Goal: Task Accomplishment & Management: Manage account settings

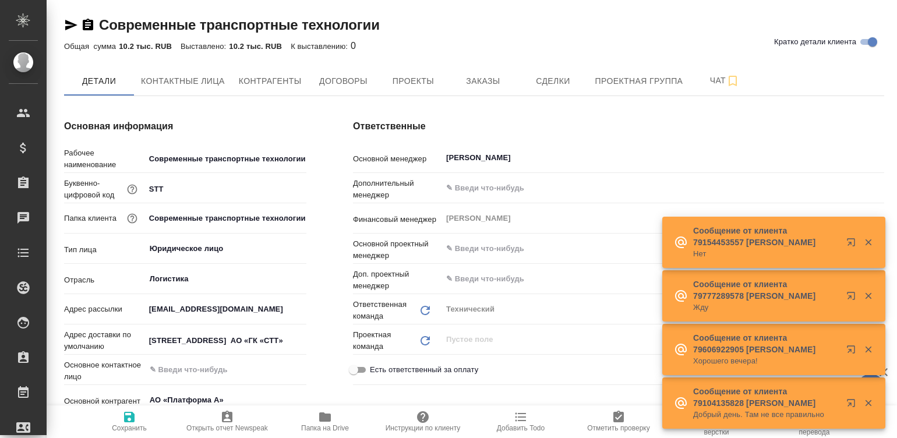
type textarea "x"
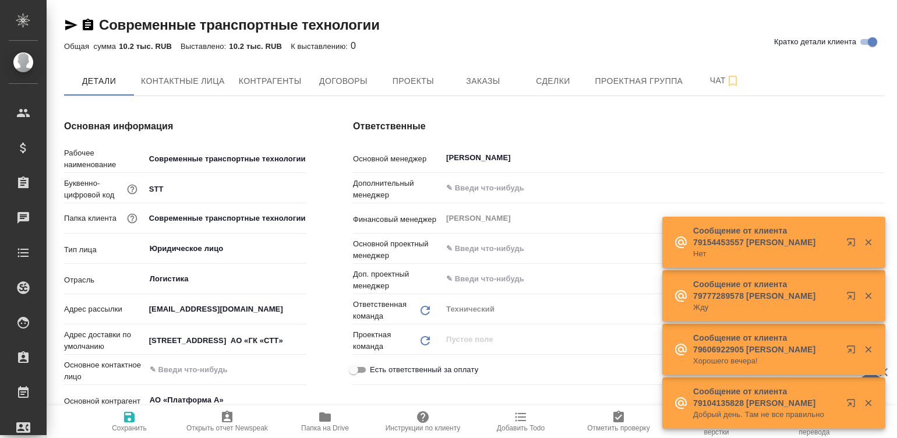
type textarea "x"
click at [258, 75] on span "Контрагенты" at bounding box center [270, 81] width 63 height 15
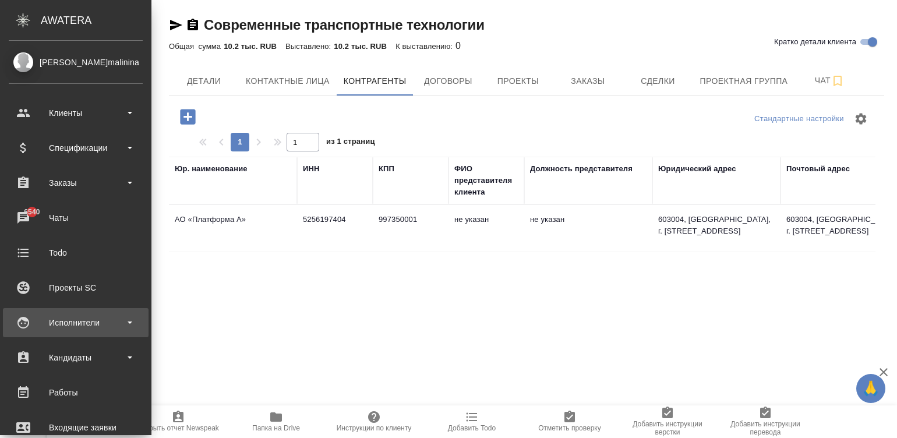
click at [31, 329] on div "Исполнители" at bounding box center [76, 322] width 134 height 17
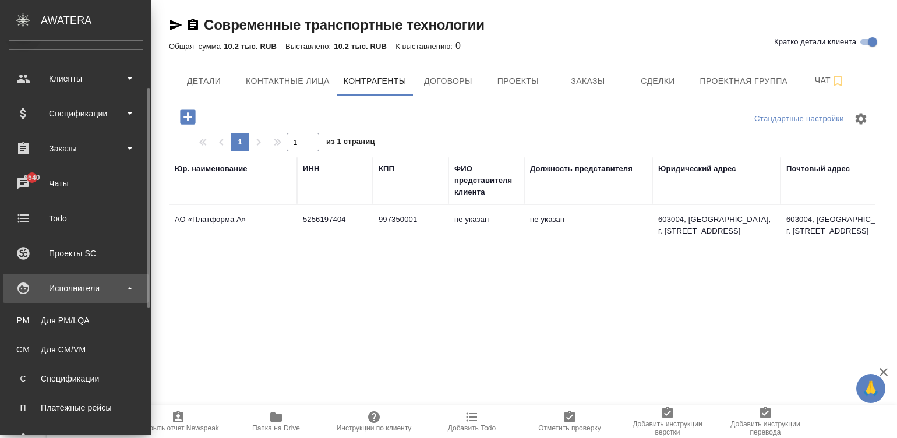
scroll to position [69, 0]
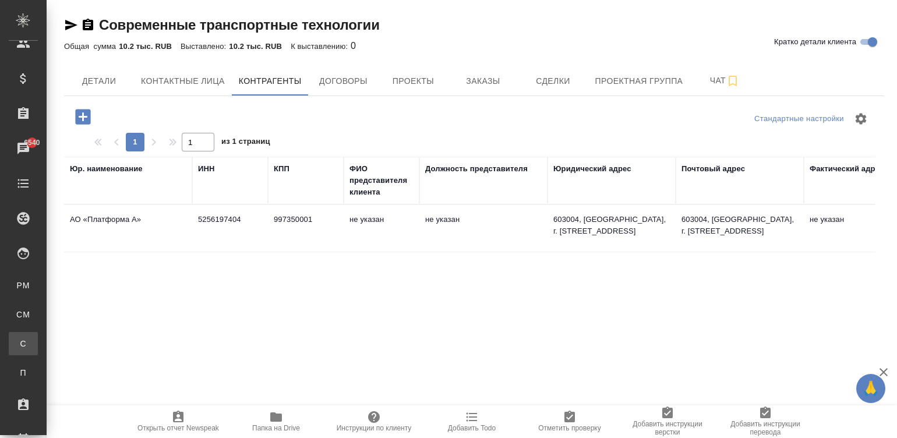
click at [17, 340] on div "Спецификации" at bounding box center [8, 344] width 17 height 12
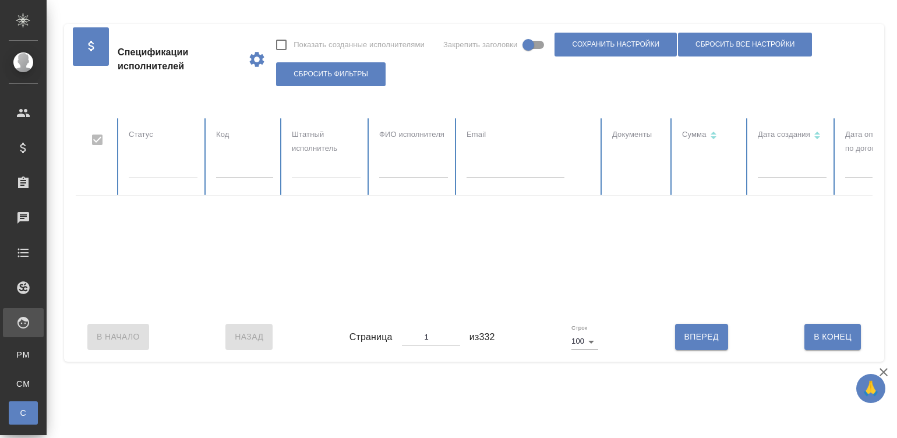
checkbox input "false"
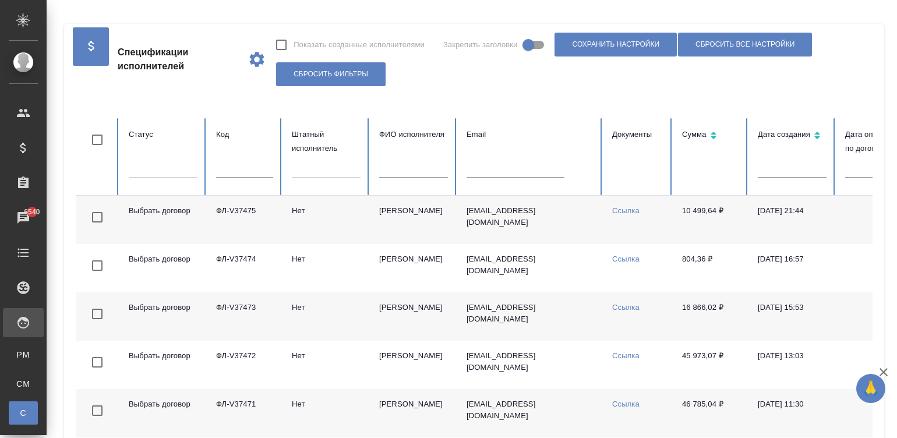
click at [396, 227] on td "Типаев Мансур" at bounding box center [413, 220] width 87 height 48
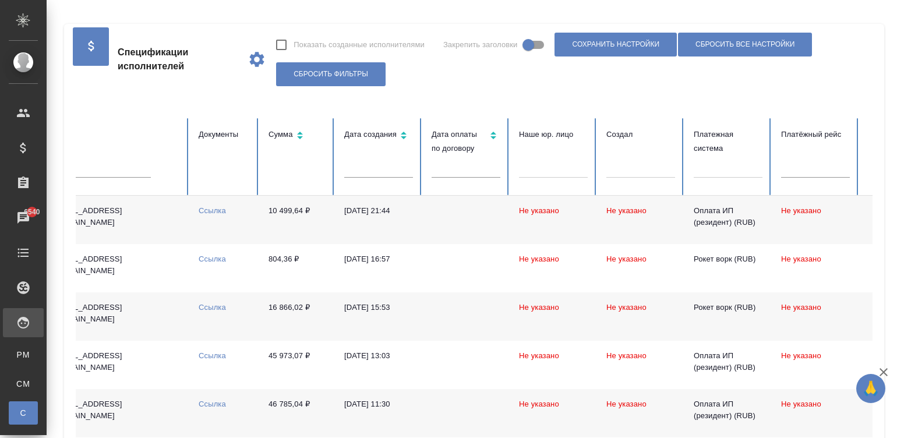
scroll to position [0, 461]
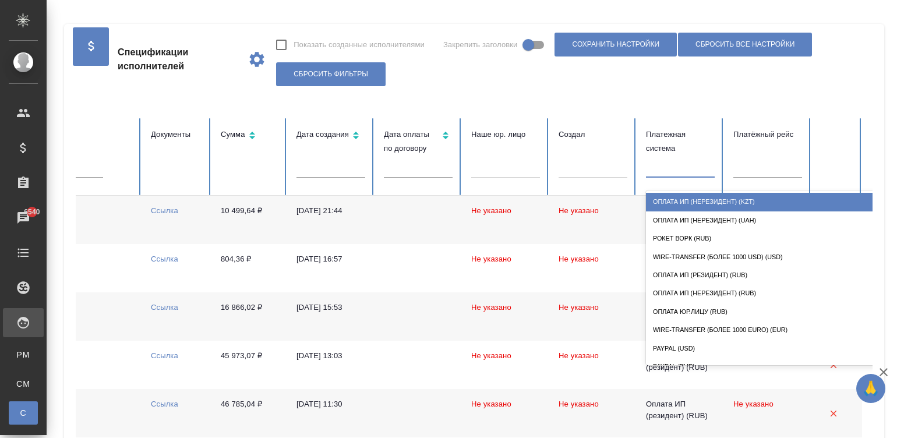
click at [659, 171] on div at bounding box center [680, 166] width 69 height 17
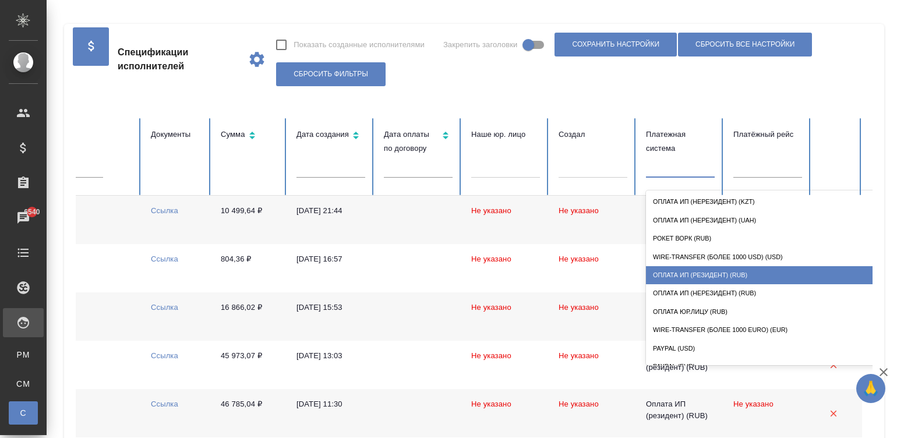
click at [708, 266] on div "Оплата ИП (резидент) (RUB)" at bounding box center [762, 275] width 233 height 18
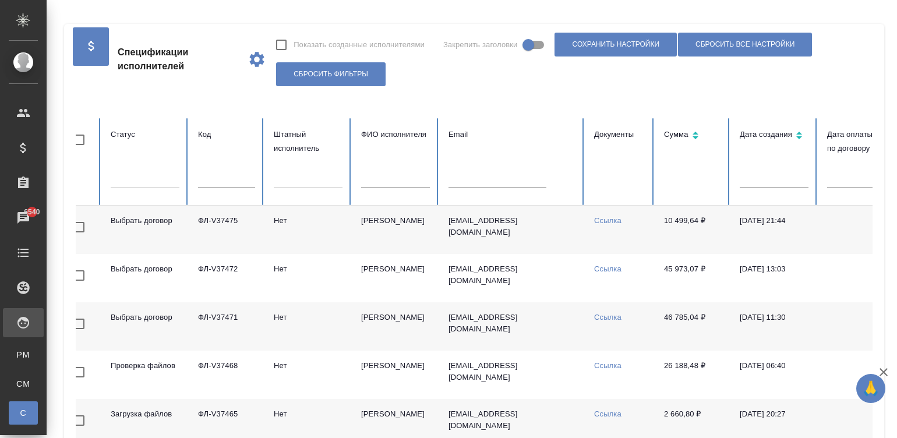
scroll to position [0, 0]
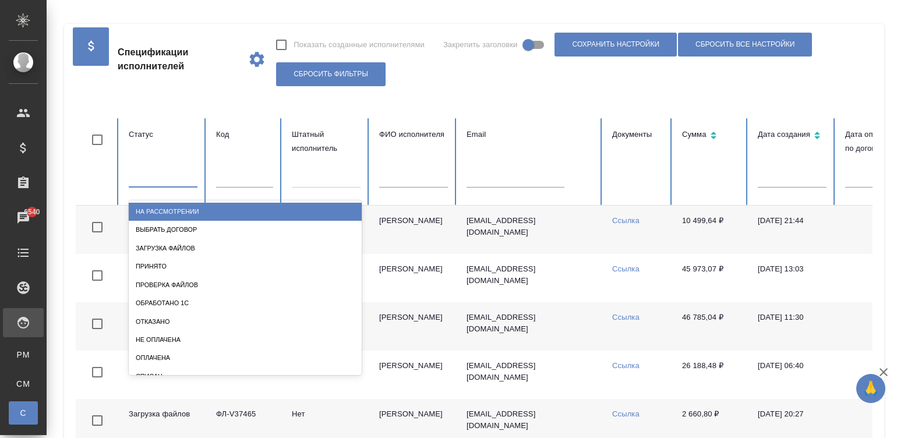
click at [169, 174] on div at bounding box center [163, 175] width 69 height 17
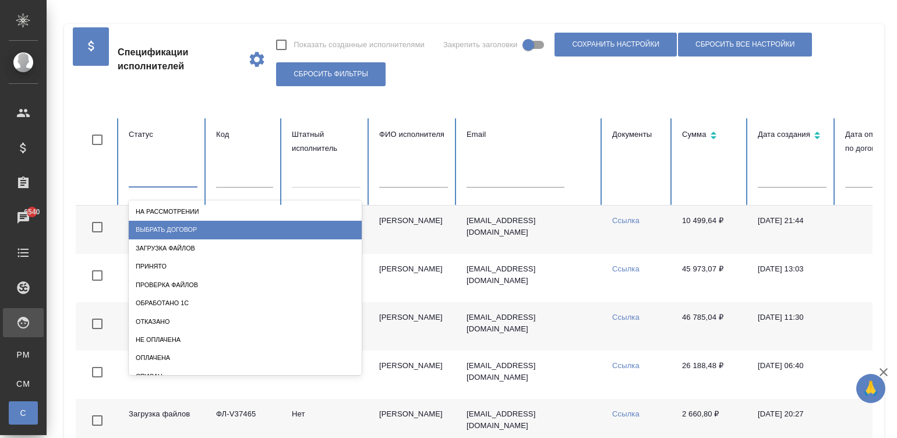
click at [206, 229] on div "Выбрать договор" at bounding box center [245, 230] width 233 height 18
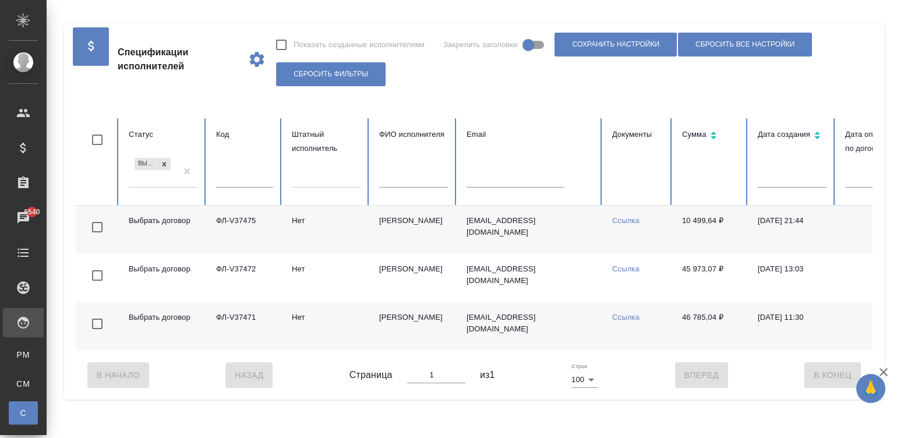
click at [206, 229] on td "Выбрать договор" at bounding box center [162, 230] width 87 height 48
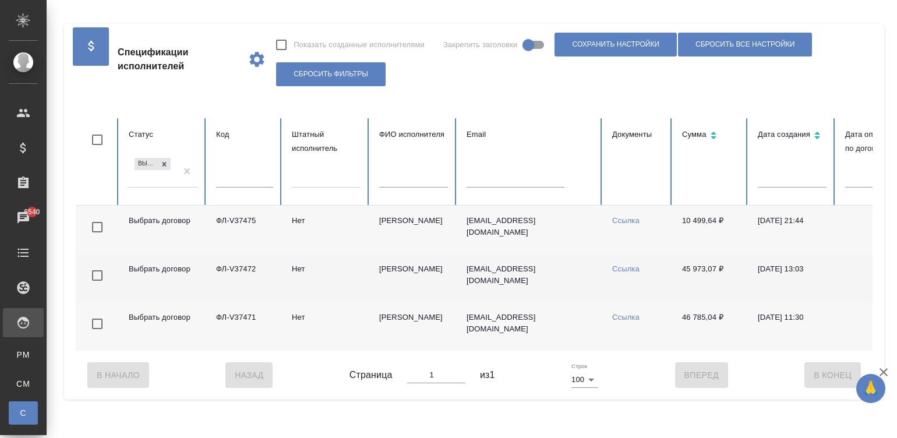
click at [302, 274] on td "Нет" at bounding box center [325, 278] width 87 height 48
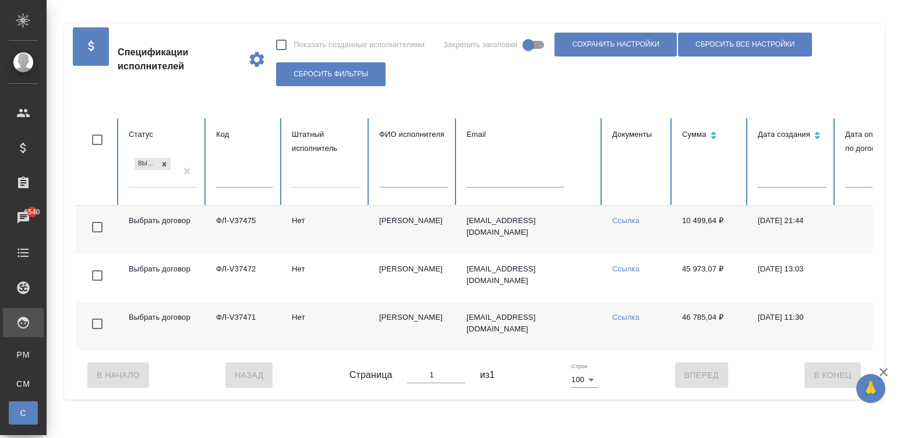
click at [299, 321] on td "Нет" at bounding box center [325, 326] width 87 height 48
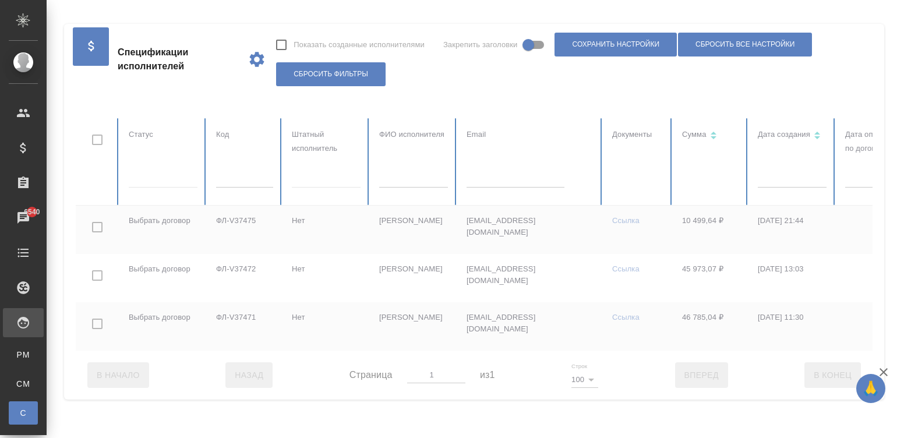
click at [163, 168] on div at bounding box center [700, 234] width 1248 height 232
click at [167, 171] on div at bounding box center [700, 234] width 1248 height 232
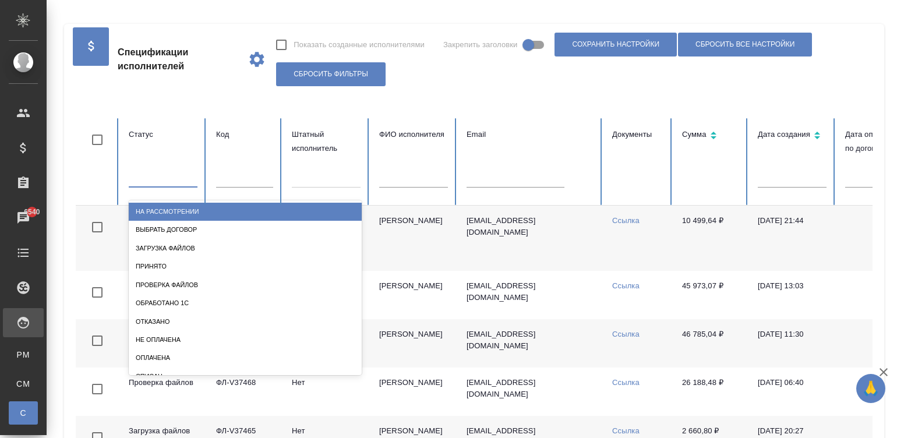
click at [144, 178] on div at bounding box center [163, 175] width 69 height 17
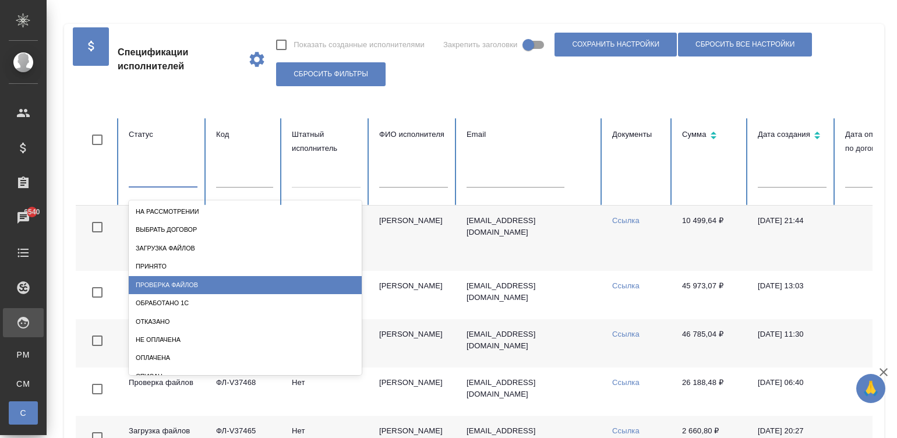
click at [166, 285] on div "Проверка файлов" at bounding box center [245, 285] width 233 height 18
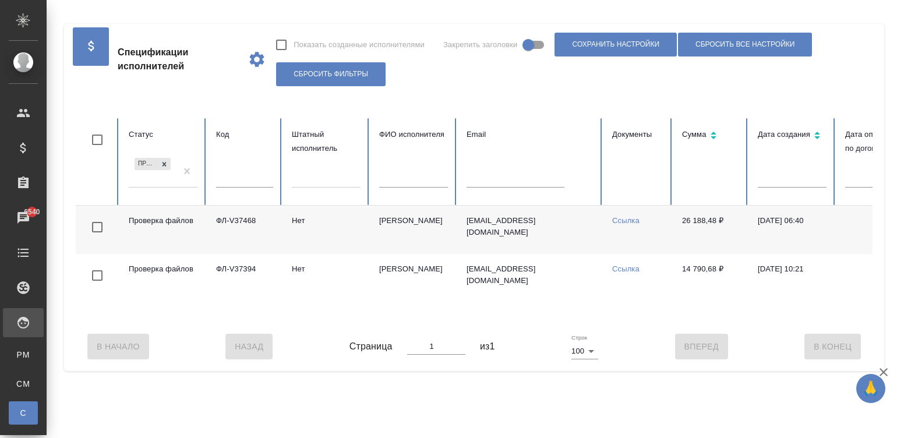
click at [372, 224] on td "[PERSON_NAME]" at bounding box center [413, 230] width 87 height 48
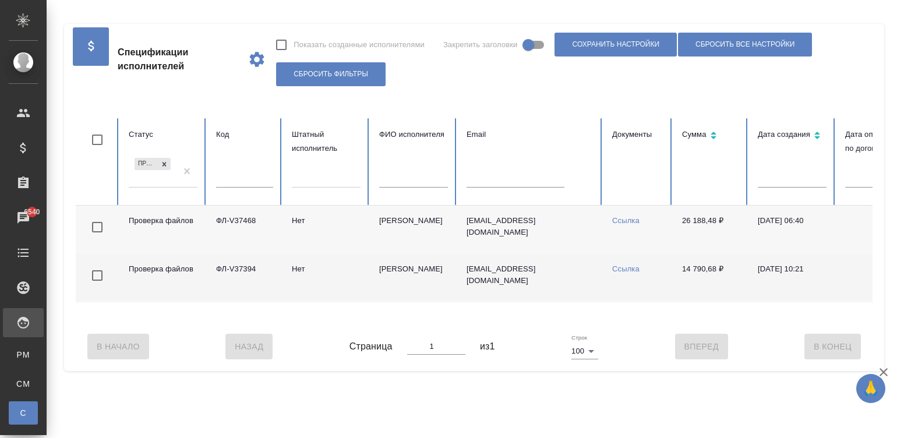
click at [396, 278] on td "[PERSON_NAME]" at bounding box center [413, 278] width 87 height 48
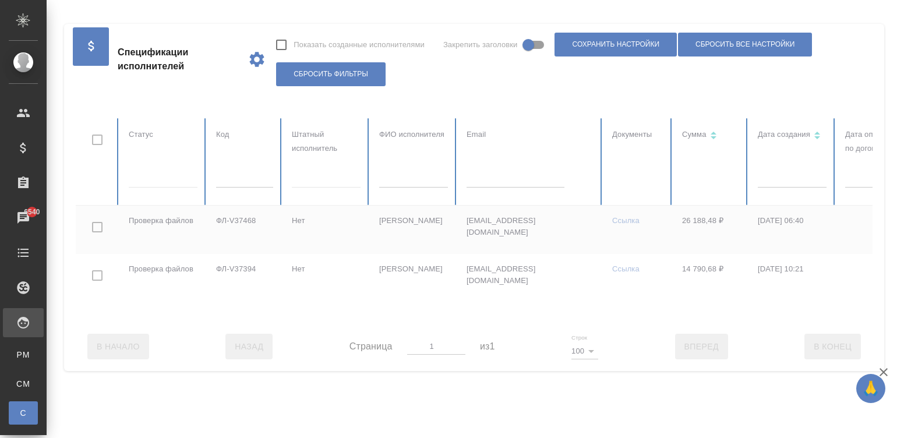
scroll to position [0, 450]
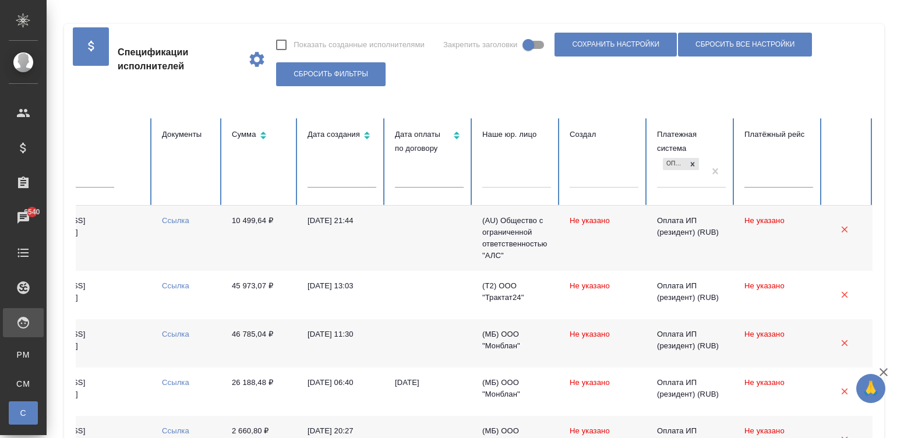
click at [285, 246] on td "10 499,64 ₽" at bounding box center [260, 238] width 76 height 65
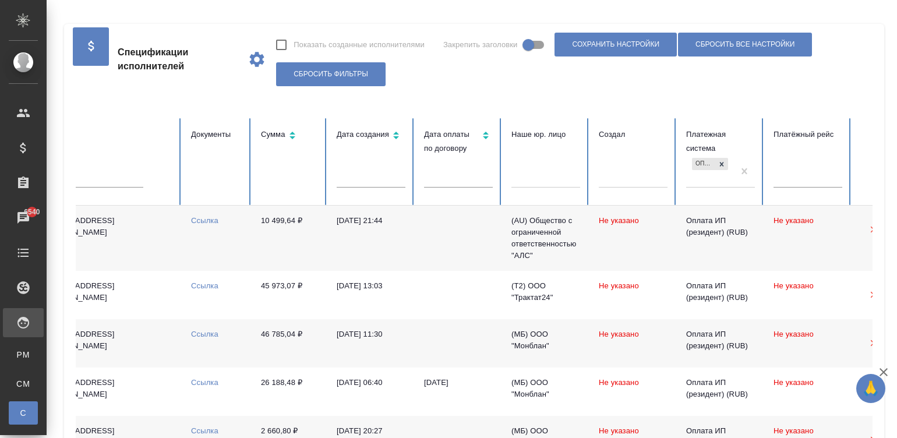
scroll to position [0, 363]
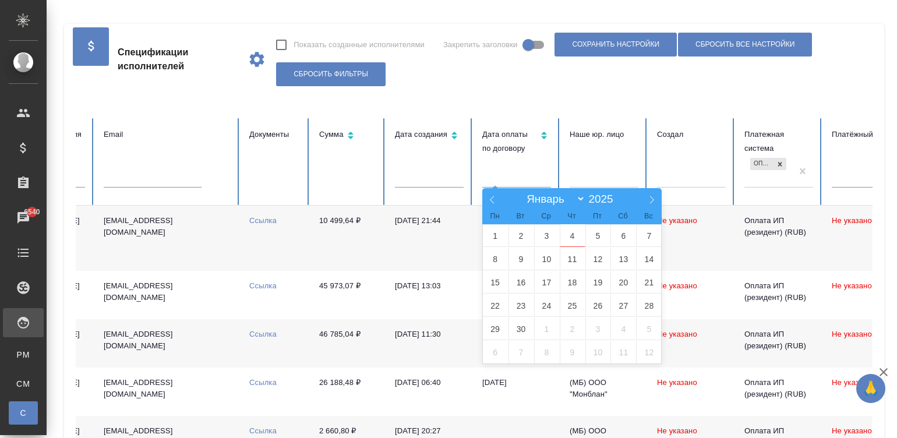
click at [510, 176] on input "text" at bounding box center [516, 179] width 69 height 16
click at [492, 239] on span "1" at bounding box center [496, 235] width 26 height 23
type input "01.09"
click at [620, 237] on span "6" at bounding box center [623, 235] width 26 height 23
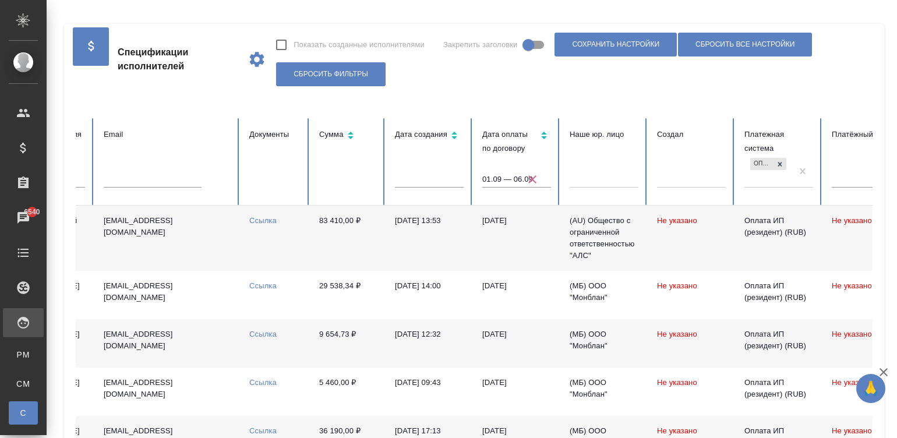
click at [255, 219] on link "Ссылка" at bounding box center [262, 220] width 27 height 9
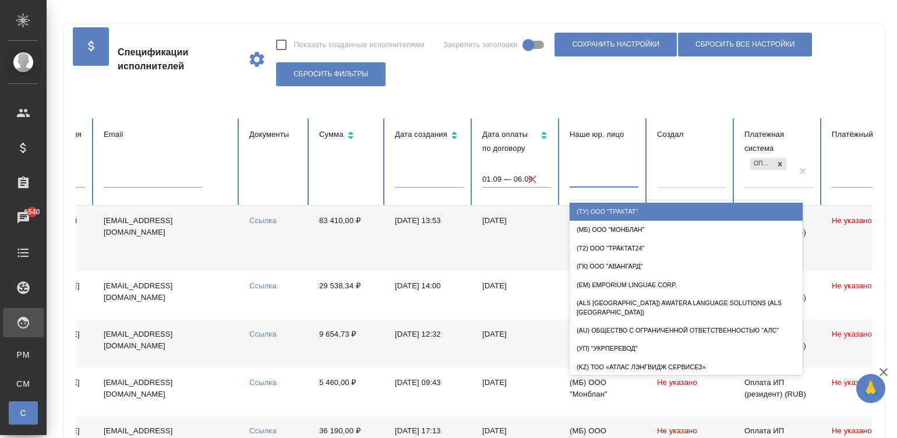
click at [601, 179] on div at bounding box center [604, 175] width 69 height 17
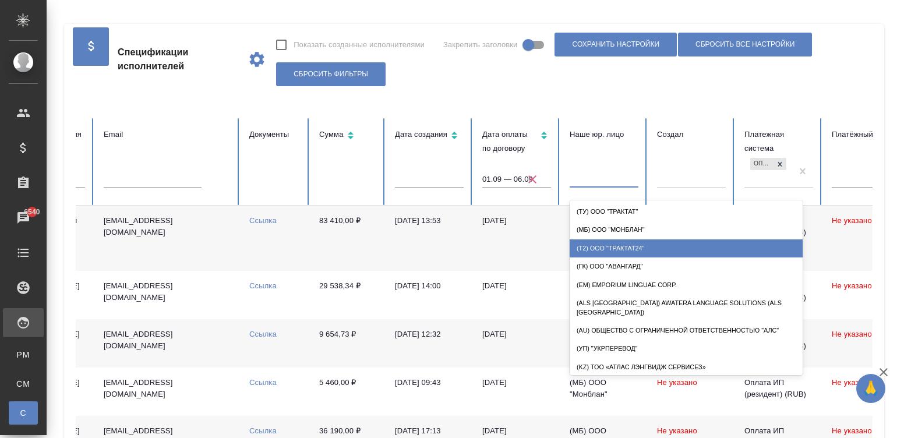
scroll to position [61, 0]
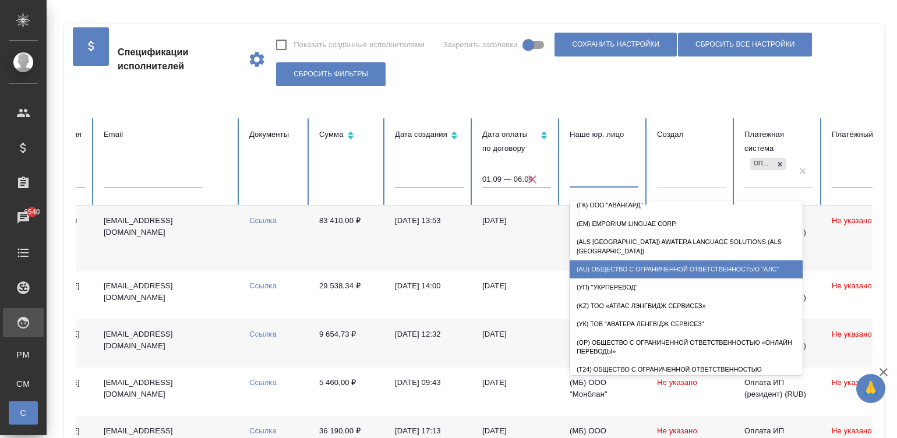
click at [751, 260] on div "(AU) Общество с ограниченной ответственностью "АЛС"" at bounding box center [686, 269] width 233 height 18
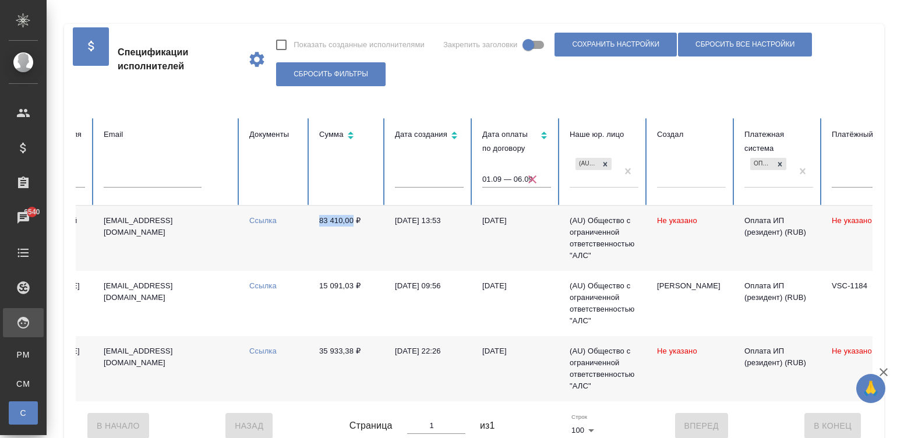
drag, startPoint x: 311, startPoint y: 220, endPoint x: 352, endPoint y: 225, distance: 41.6
click at [352, 225] on td "83 410,00 ₽" at bounding box center [348, 238] width 76 height 65
copy td "83 410,00"
click at [230, 399] on td "[EMAIL_ADDRESS][DOMAIN_NAME]" at bounding box center [167, 368] width 146 height 65
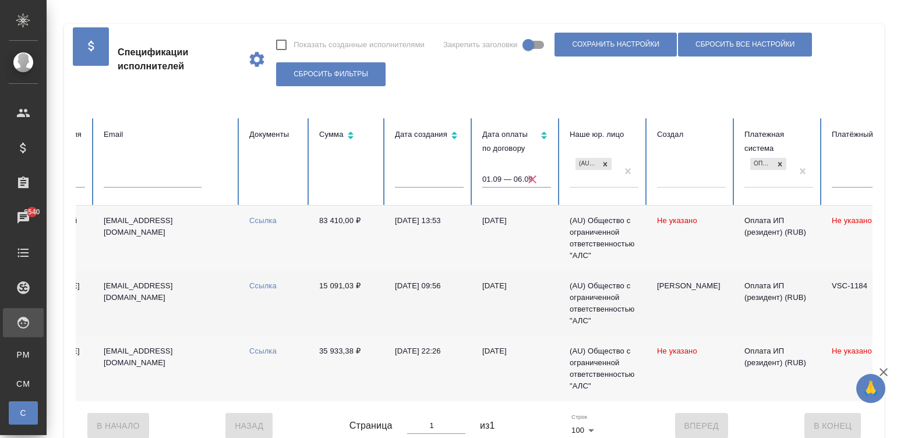
click at [265, 282] on link "Ссылка" at bounding box center [262, 285] width 27 height 9
click at [351, 288] on td "15 091,03 ₽" at bounding box center [348, 303] width 76 height 65
copy td "15 091,03"
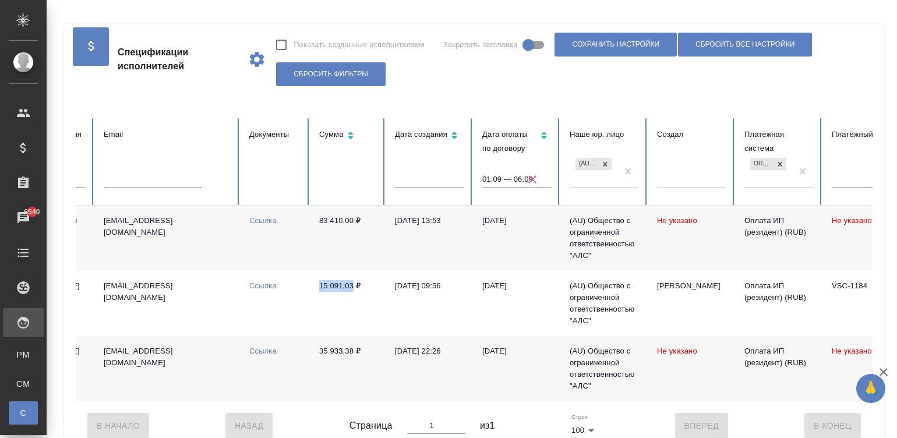
scroll to position [0, 0]
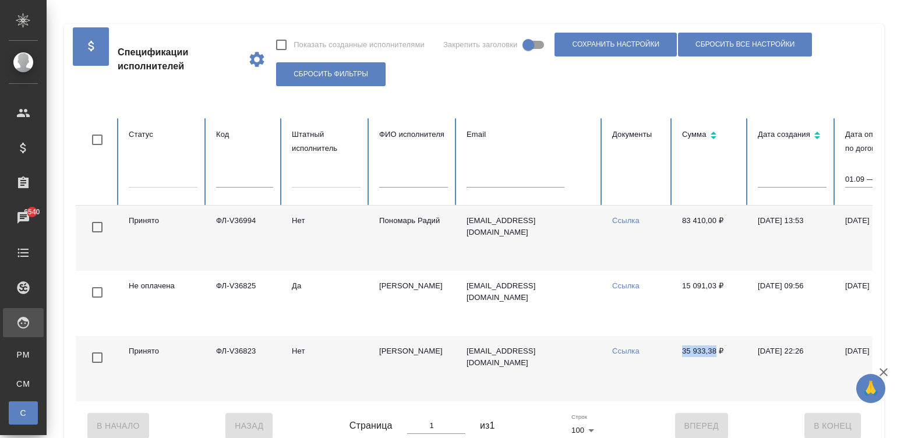
drag, startPoint x: 672, startPoint y: 349, endPoint x: 715, endPoint y: 349, distance: 42.5
click at [715, 349] on td "35 933,38 ₽" at bounding box center [711, 368] width 76 height 65
copy td "35 933,38"
click at [627, 348] on link "Ссылка" at bounding box center [625, 351] width 27 height 9
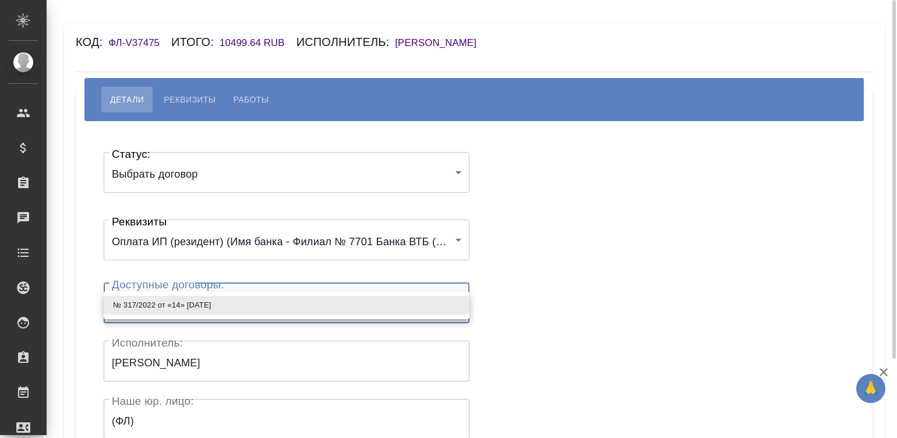
click at [189, 300] on body "🙏 .cls-1 fill:#fff; AWATERA Малинина Мария m.malinina Клиенты Спецификации Зака…" at bounding box center [448, 219] width 897 height 438
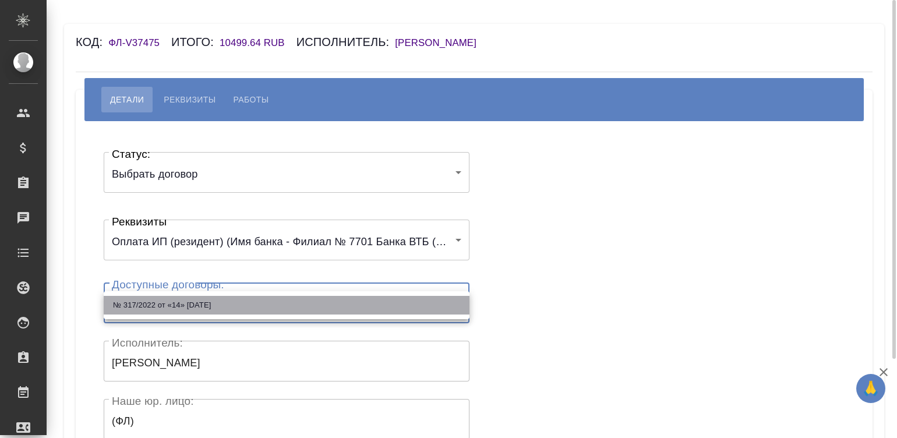
click at [189, 300] on li "№ 317/2022 от «14» июля 2022 г." at bounding box center [287, 305] width 366 height 19
type input "62ebb143ed7e22a7d67f892e"
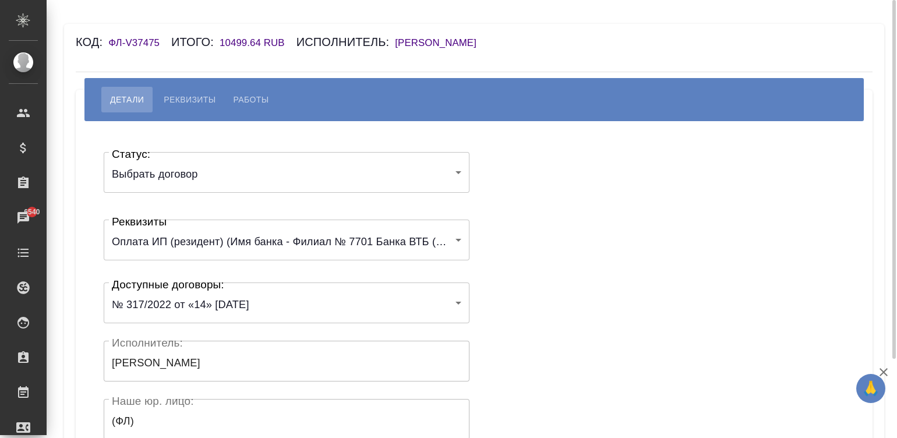
click at [514, 313] on div "Статус: Выбрать договор chooseContract Статус: Реквизиты Оплата ИП (резидент) (…" at bounding box center [474, 349] width 750 height 421
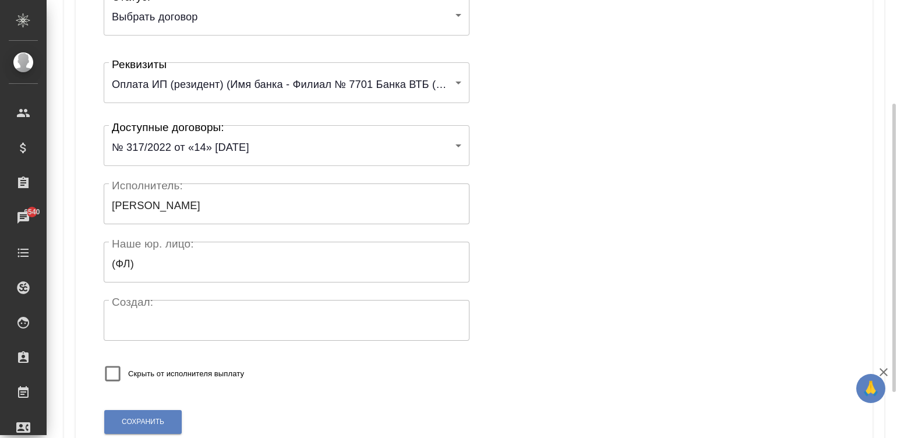
scroll to position [228, 0]
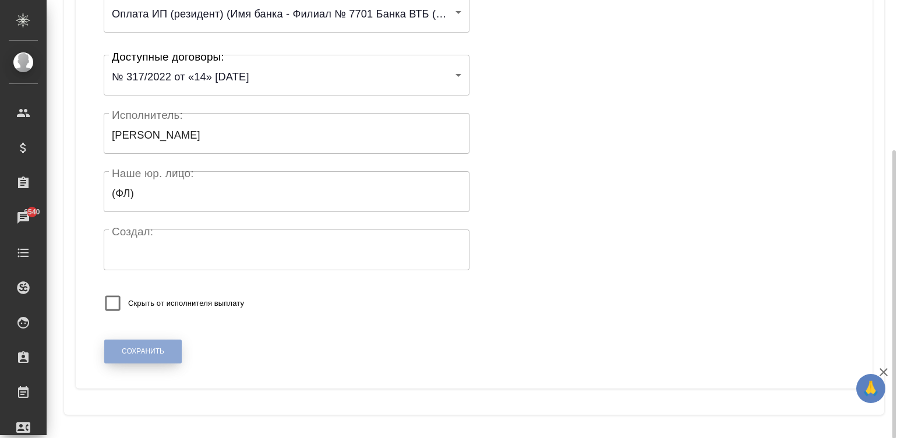
click at [143, 349] on span "Сохранить" at bounding box center [143, 352] width 43 height 10
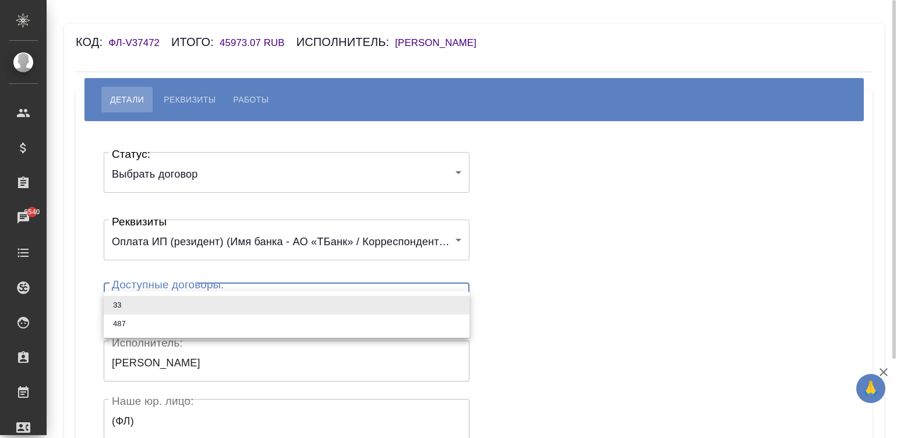
click at [188, 315] on body "🙏 .cls-1 fill:#fff; AWATERA Малинина Мария m.malinina Клиенты Спецификации Зака…" at bounding box center [448, 219] width 897 height 438
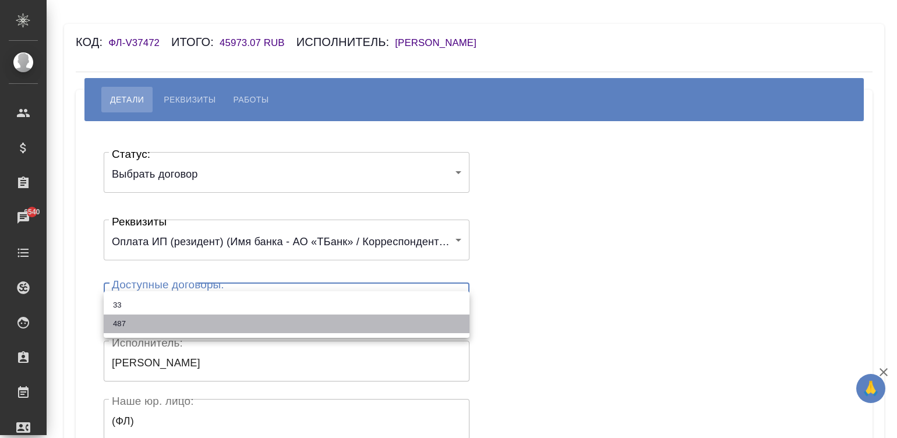
click at [160, 317] on li "487" at bounding box center [287, 324] width 366 height 19
type input "68124b4b527d9d6017916e23"
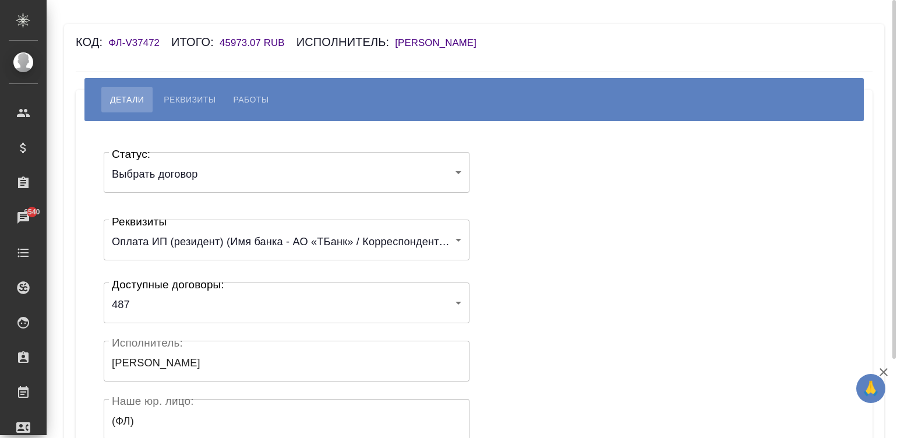
click at [510, 297] on div "Статус: Выбрать договор chooseContract Статус: Реквизиты Оплата ИП (резидент) (…" at bounding box center [474, 349] width 750 height 421
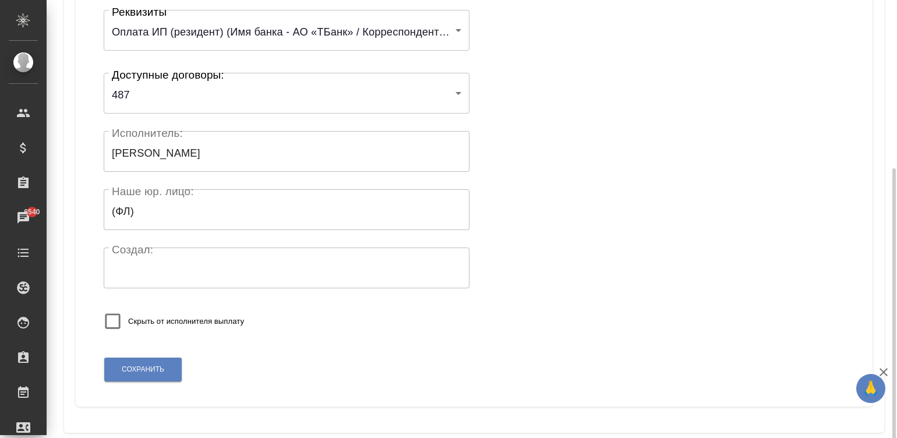
scroll to position [228, 0]
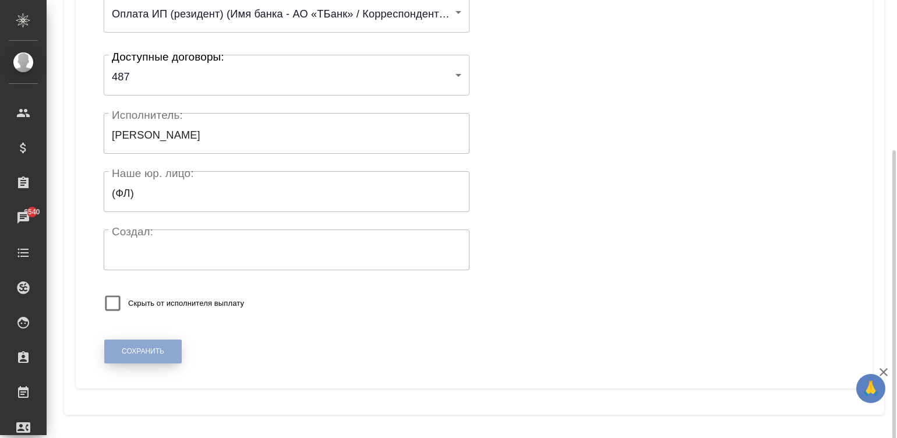
click at [159, 351] on span "Сохранить" at bounding box center [143, 352] width 43 height 10
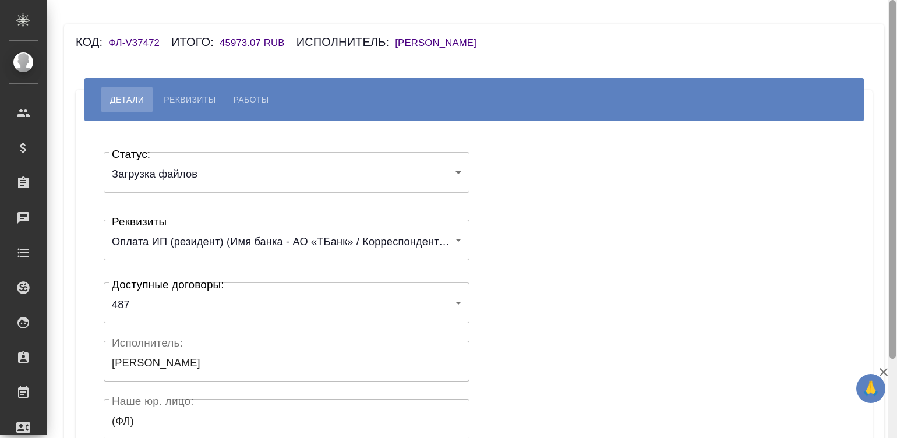
scroll to position [228, 0]
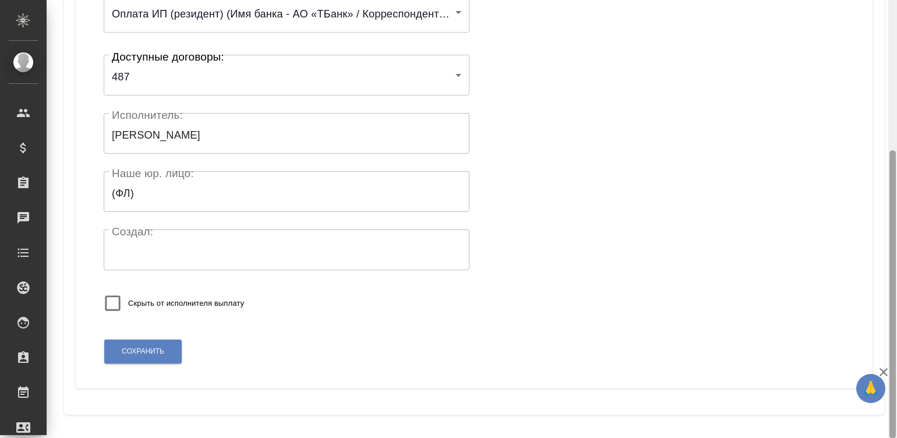
click at [893, 405] on div at bounding box center [892, 219] width 9 height 439
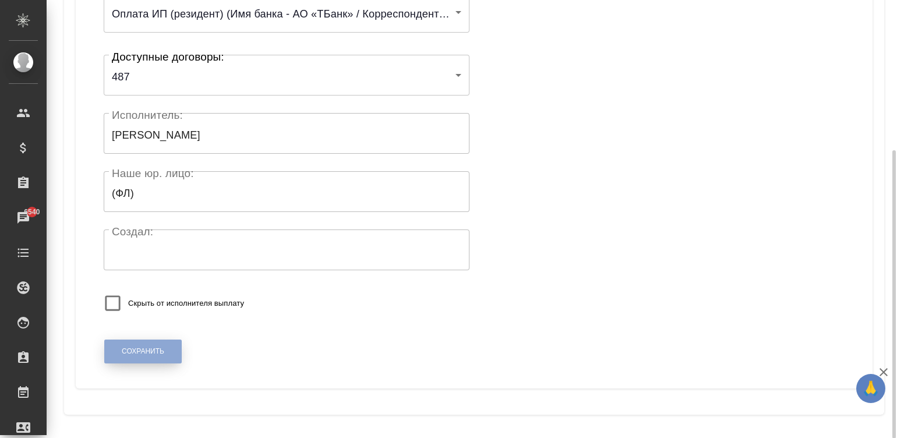
click at [114, 352] on button "Сохранить" at bounding box center [142, 352] width 77 height 24
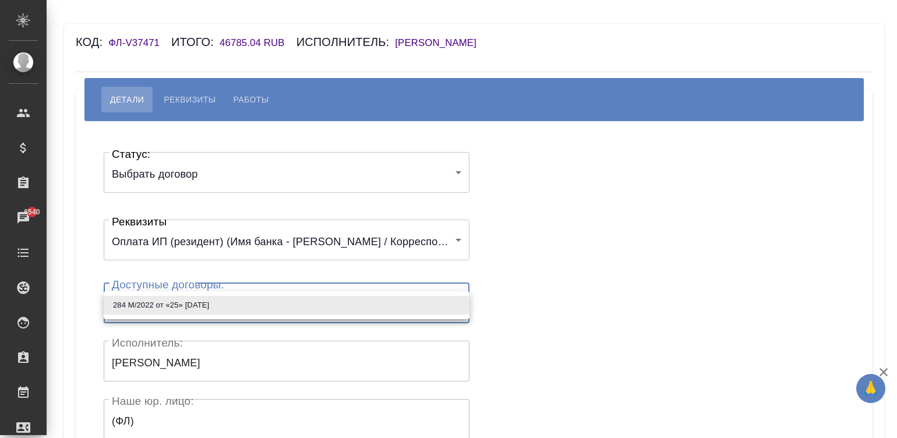
click at [299, 321] on body "🙏 .cls-1 fill:#fff; AWATERA [PERSON_NAME]malinina Клиенты Спецификации Заказы 6…" at bounding box center [448, 219] width 897 height 438
click at [299, 321] on div at bounding box center [448, 219] width 897 height 438
click at [271, 319] on body "🙏 .cls-1 fill:#fff; AWATERA [PERSON_NAME]malinina Клиенты Спецификации Заказы 6…" at bounding box center [448, 219] width 897 height 438
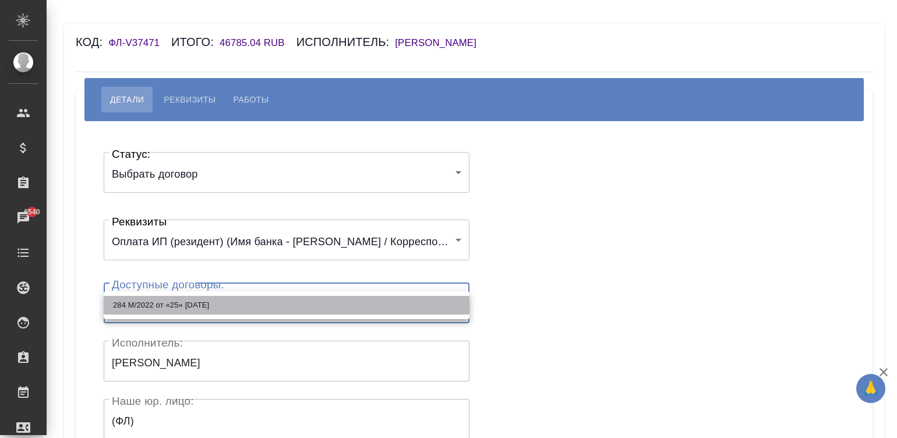
click at [221, 306] on li "284 М/2022 от «25» [DATE]" at bounding box center [287, 305] width 366 height 19
type input "62a1ce082467475fe1800a83"
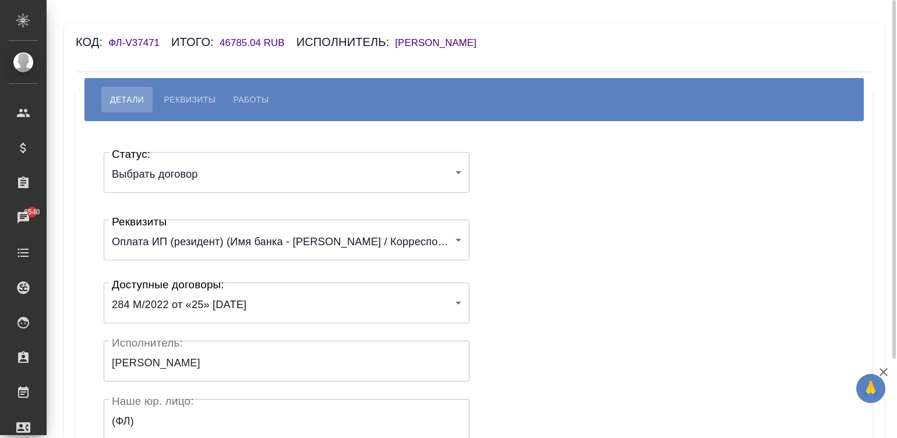
click at [560, 285] on div "Статус: Выбрать договор chooseContract Статус: Реквизиты Оплата ИП (резидент) (…" at bounding box center [474, 349] width 750 height 421
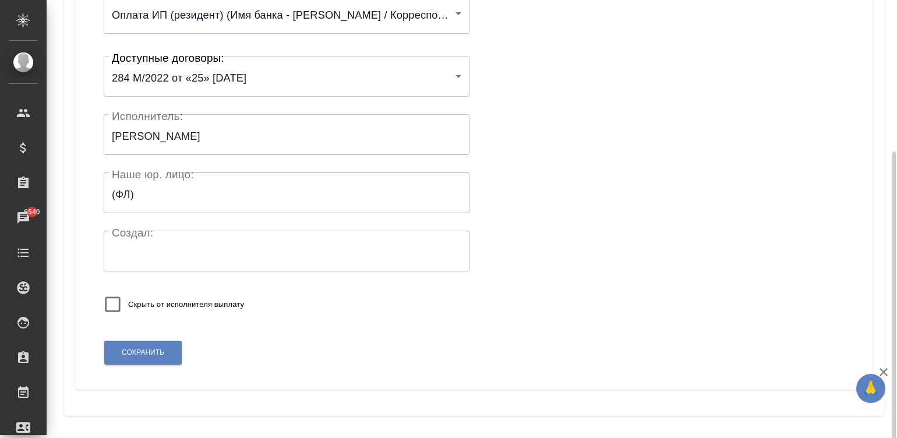
scroll to position [228, 0]
click at [139, 349] on span "Сохранить" at bounding box center [143, 352] width 43 height 10
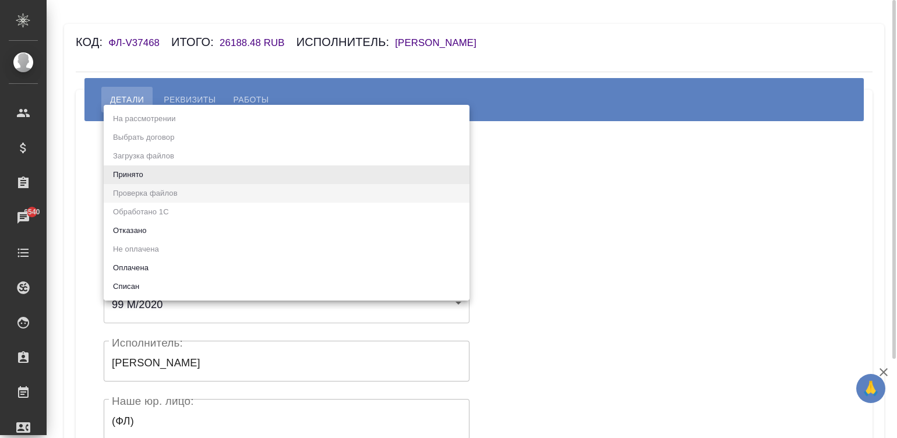
click at [167, 171] on body "🙏 .cls-1 fill:#fff; AWATERA Малинина Мария m.malinina Клиенты Спецификации Зака…" at bounding box center [448, 219] width 897 height 438
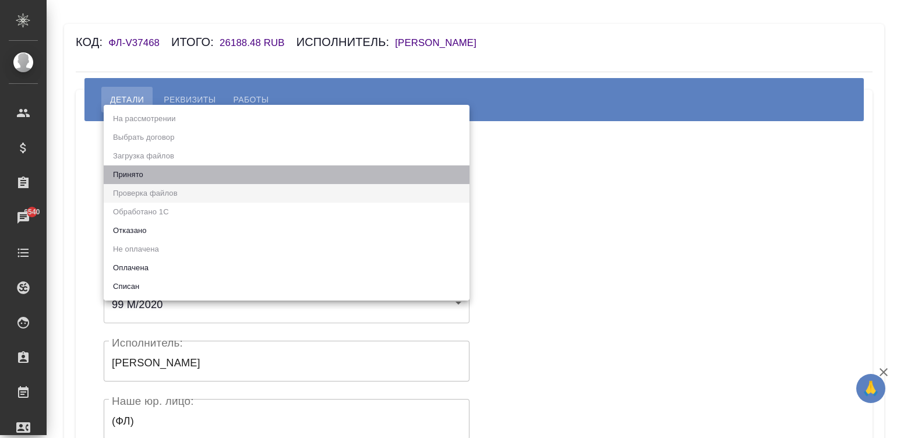
click at [132, 166] on li "Принято" at bounding box center [287, 174] width 366 height 19
type input "accepted"
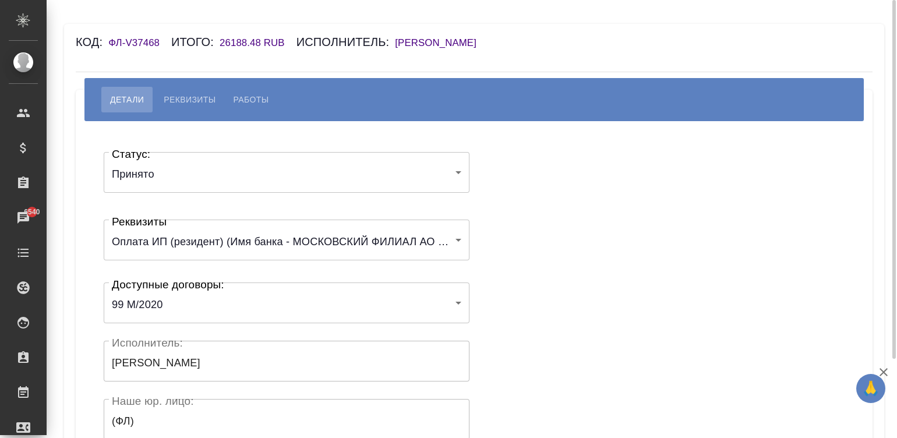
click at [574, 224] on div "Статус: Принято accepted Статус: Реквизиты Оплата ИП (резидент) (Имя банка - МО…" at bounding box center [474, 349] width 750 height 421
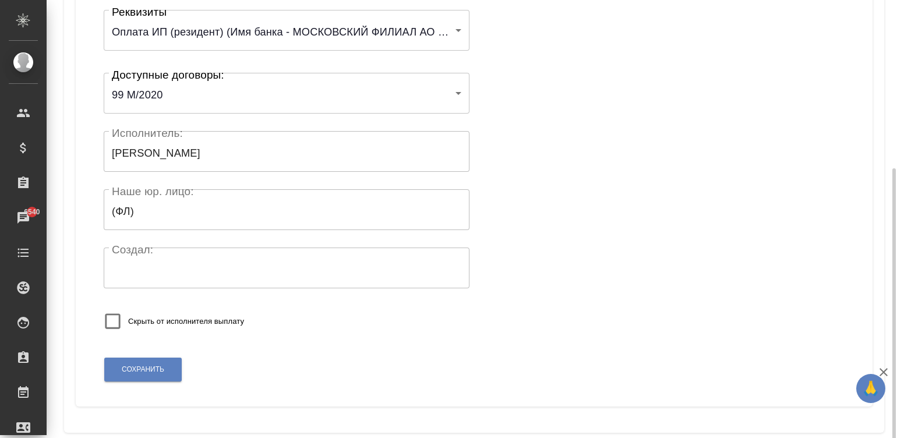
scroll to position [228, 0]
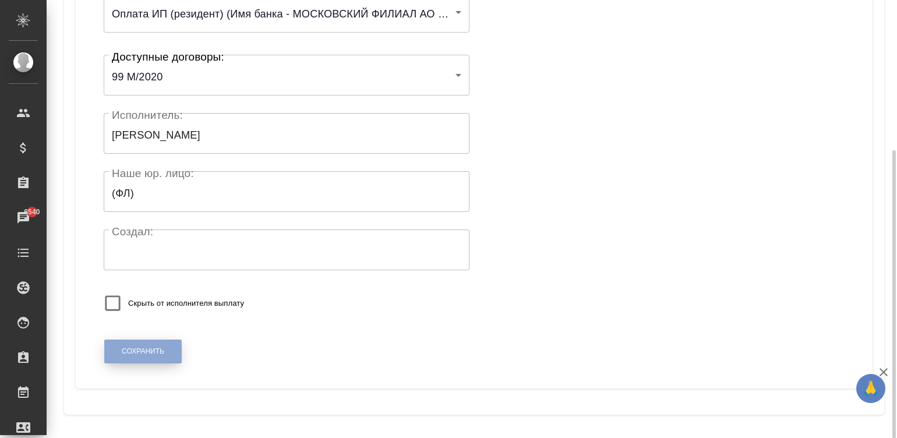
click at [126, 352] on span "Сохранить" at bounding box center [143, 352] width 43 height 10
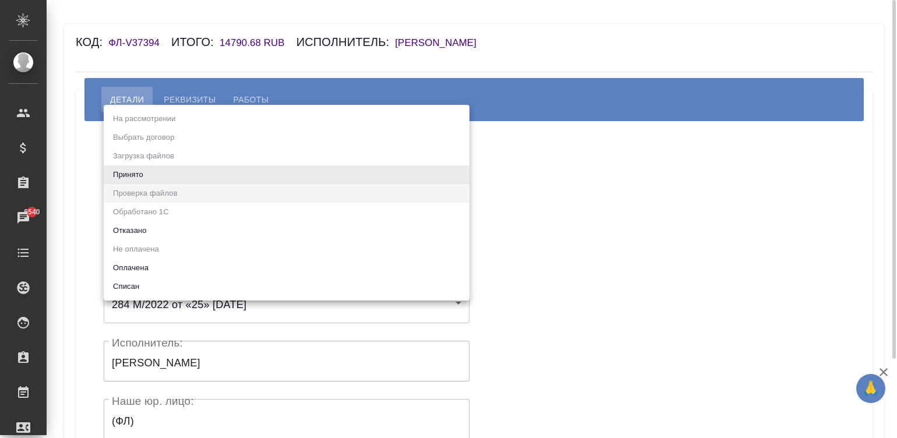
click at [176, 168] on body "🙏 .cls-1 fill:#fff; AWATERA [PERSON_NAME]malinina Клиенты Спецификации Заказы 6…" at bounding box center [448, 219] width 897 height 438
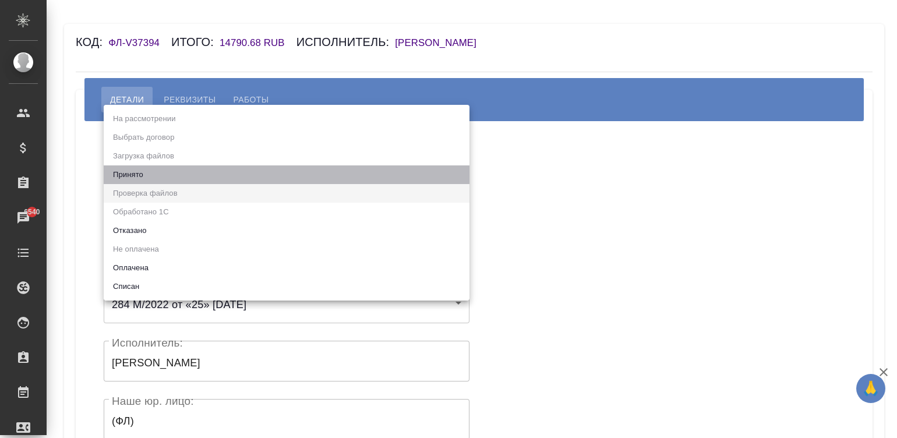
click at [144, 173] on li "Принято" at bounding box center [287, 174] width 366 height 19
type input "accepted"
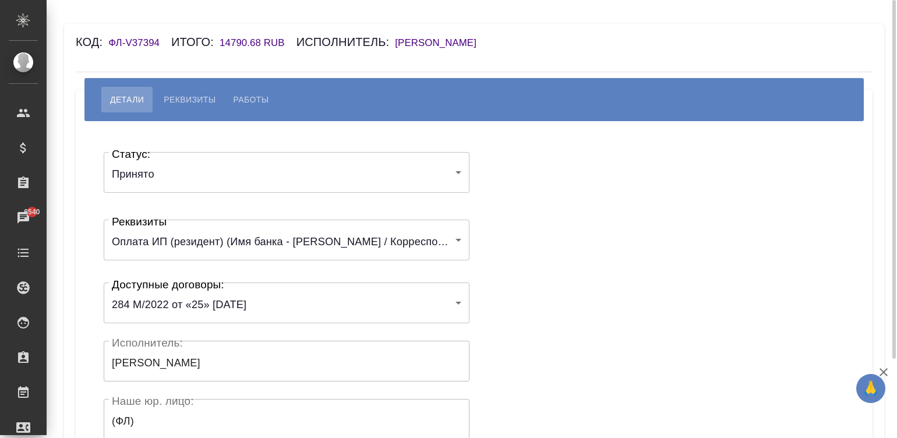
click at [538, 221] on div "Статус: Принято accepted Статус: Реквизиты Оплата ИП (резидент) (Имя банка - ПА…" at bounding box center [474, 349] width 750 height 421
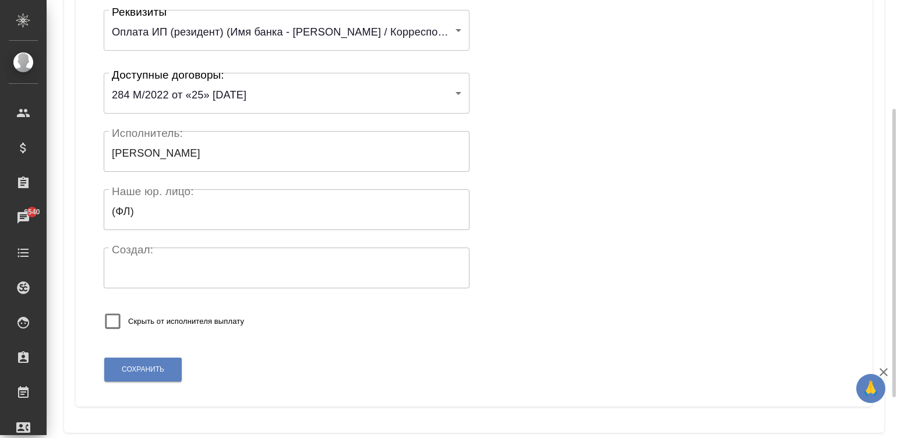
scroll to position [228, 0]
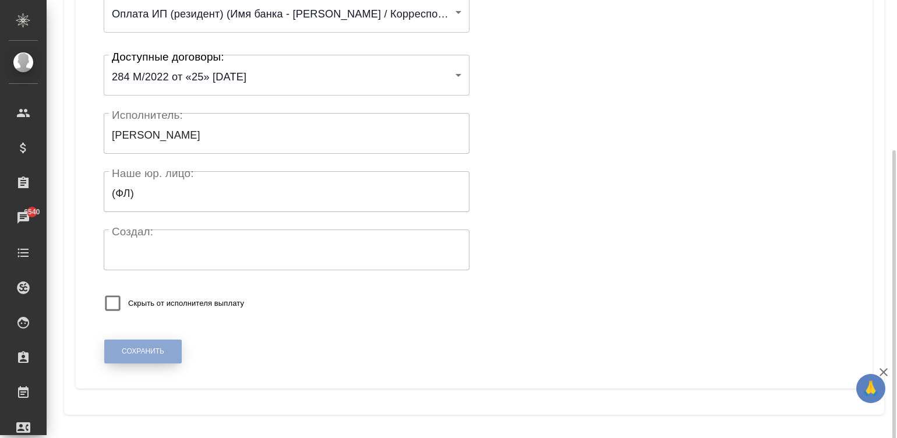
click at [163, 348] on span "Сохранить" at bounding box center [143, 352] width 43 height 10
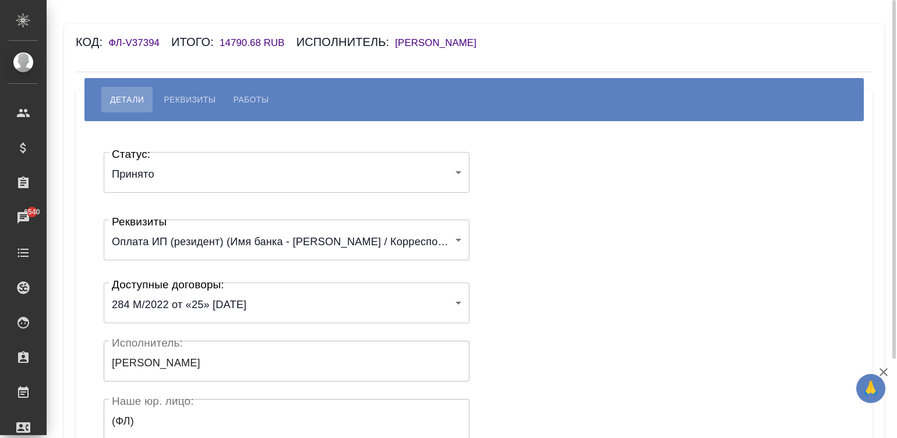
click at [585, 266] on div "Статус: Принято accepted Статус: Реквизиты Оплата ИП (резидент) (Имя банка - ПА…" at bounding box center [474, 349] width 750 height 421
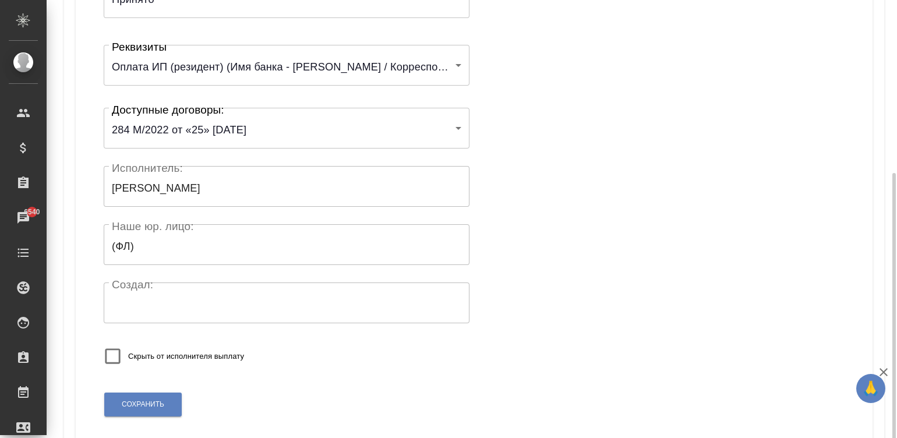
scroll to position [228, 0]
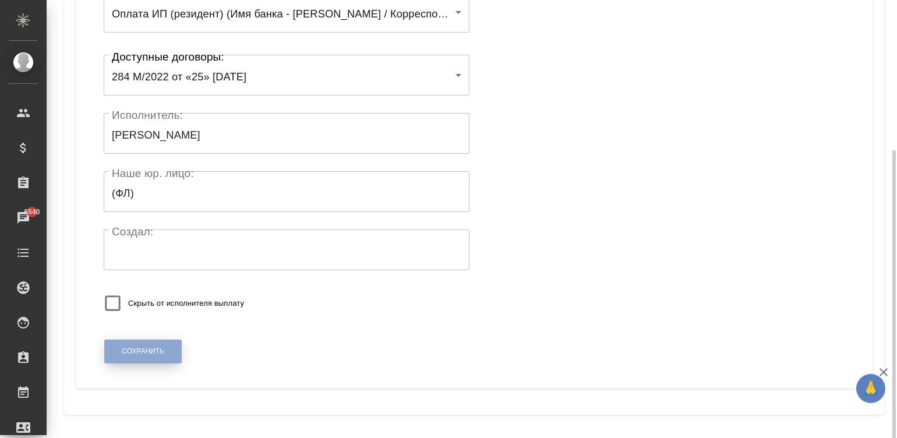
click at [153, 349] on span "Сохранить" at bounding box center [143, 352] width 43 height 10
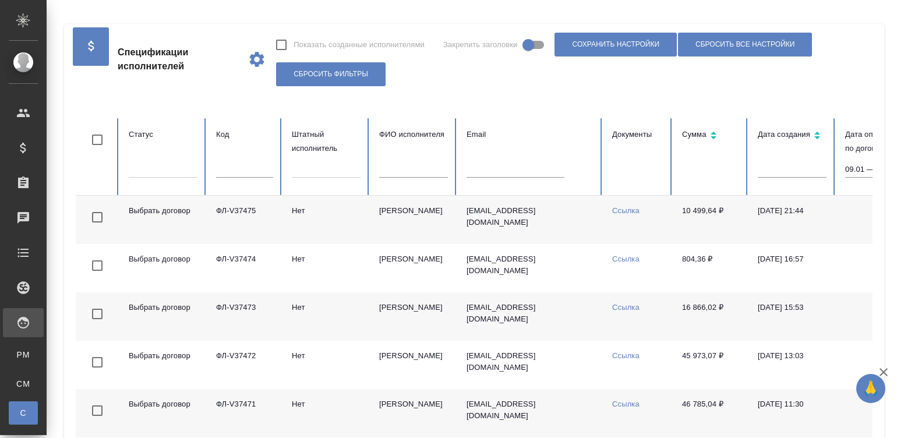
click at [607, 229] on td "Ссылка" at bounding box center [638, 220] width 70 height 48
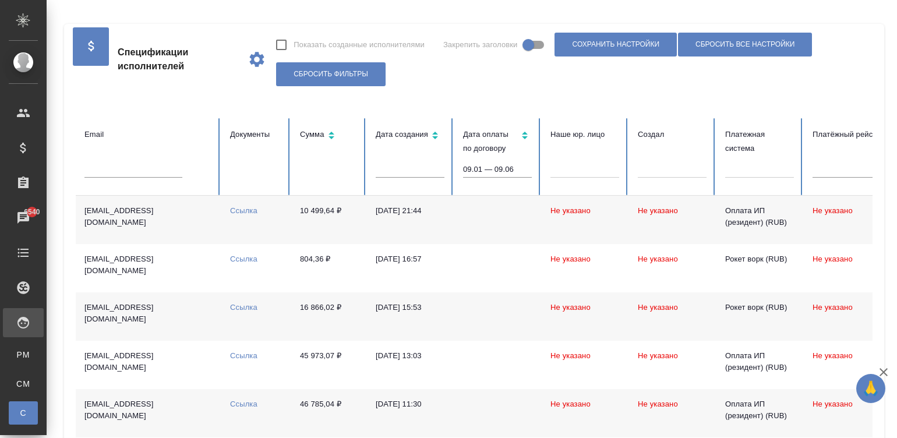
scroll to position [0, 437]
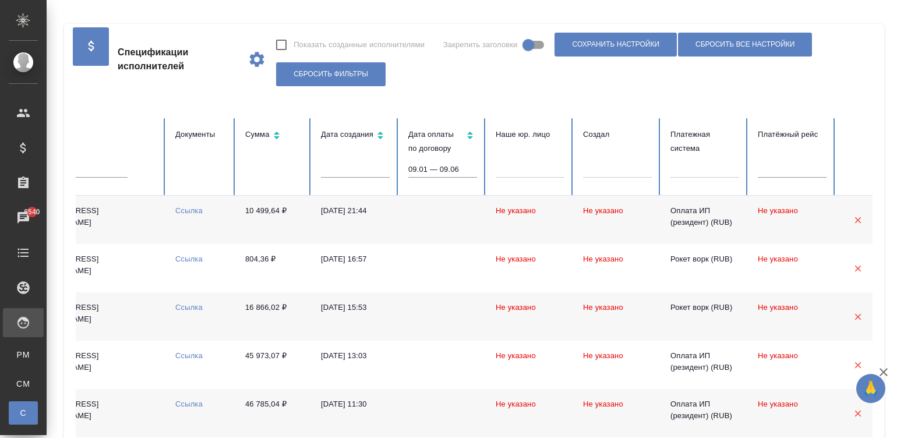
click at [708, 171] on div at bounding box center [704, 166] width 69 height 17
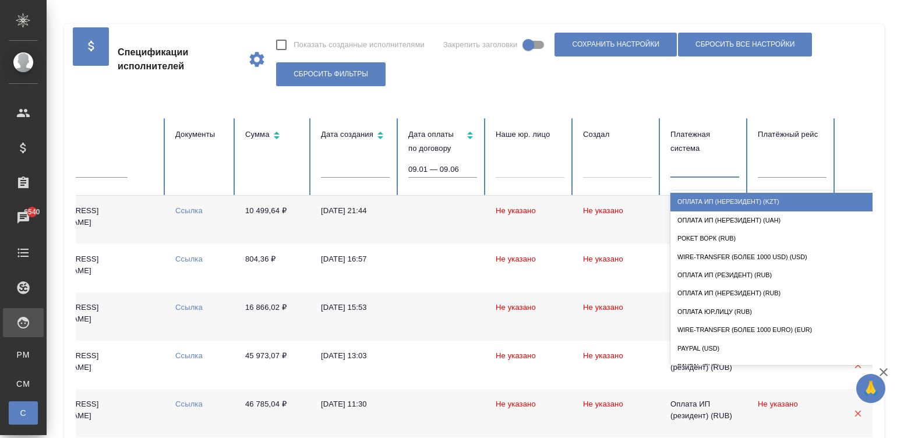
click at [447, 169] on input "09.01 — 09.06" at bounding box center [442, 169] width 69 height 16
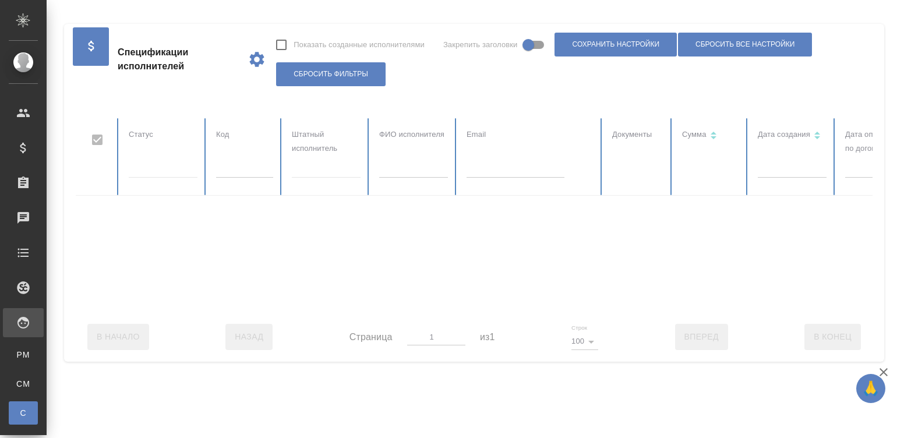
checkbox input "false"
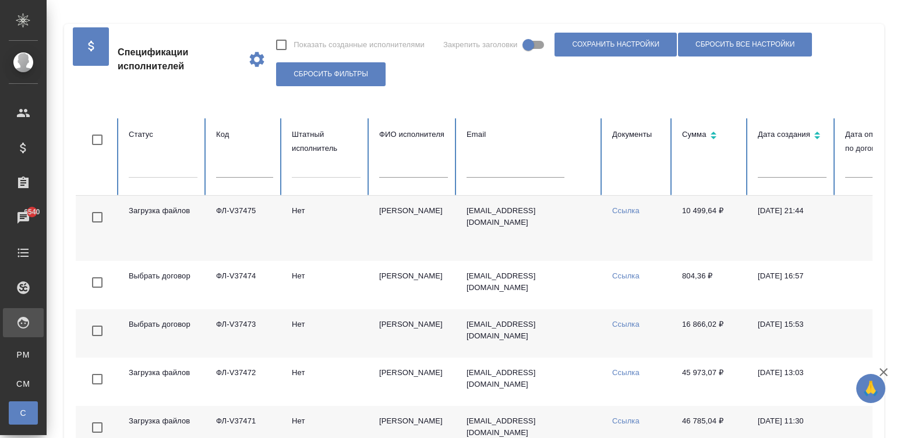
click at [835, 230] on td "[DATE] 21:44" at bounding box center [791, 228] width 87 height 65
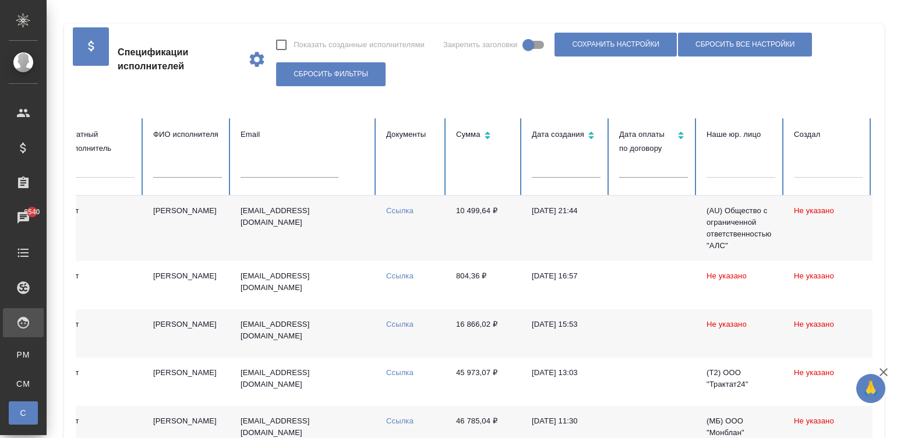
scroll to position [0, 232]
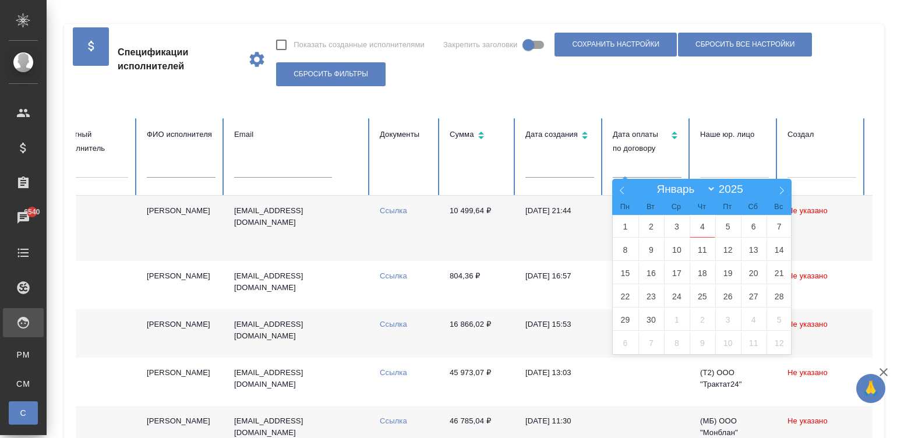
click at [658, 172] on input "text" at bounding box center [647, 169] width 69 height 16
click at [622, 221] on span "1" at bounding box center [626, 226] width 26 height 23
type input "01.09"
click at [750, 225] on span "6" at bounding box center [754, 226] width 26 height 23
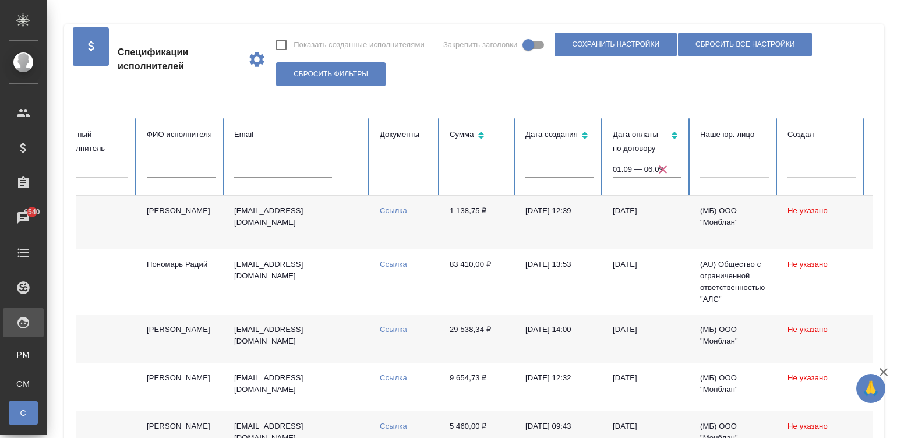
click at [655, 225] on td "01.09.2025" at bounding box center [646, 223] width 87 height 54
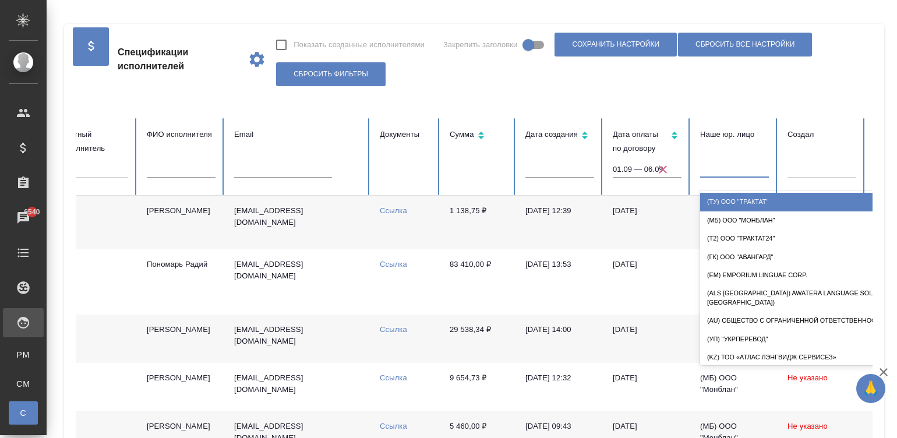
click at [725, 168] on div at bounding box center [734, 166] width 69 height 17
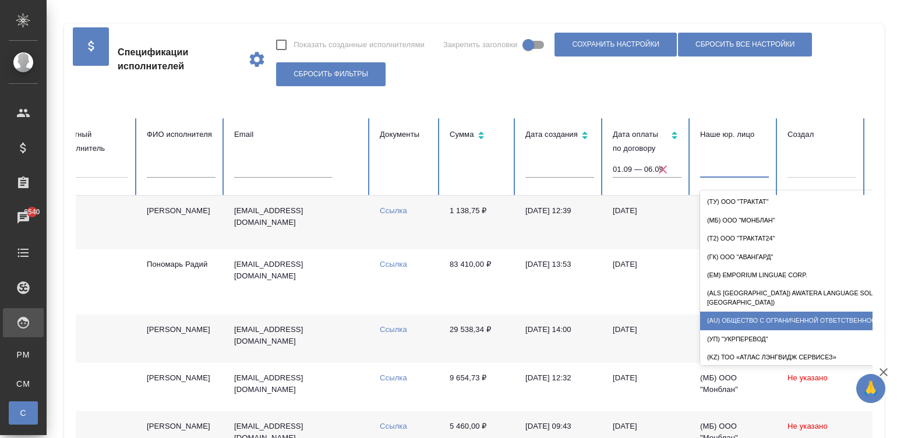
click at [744, 312] on div "(AU) Общество с ограниченной ответственностью "АЛС"" at bounding box center [816, 321] width 233 height 18
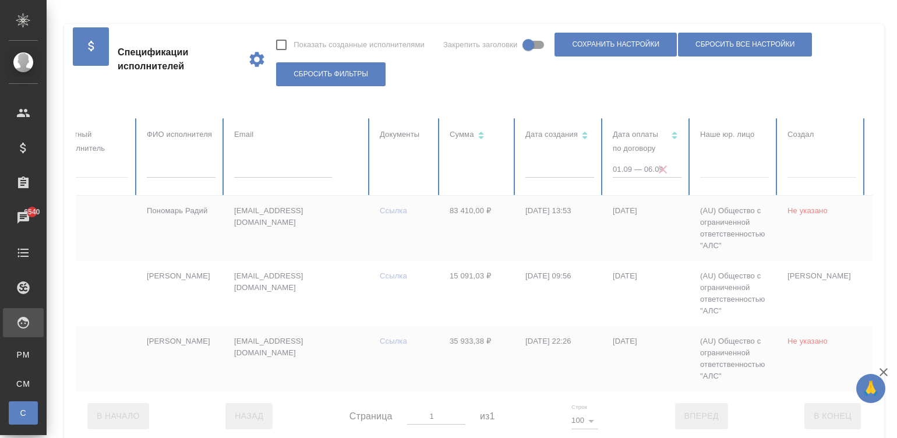
click at [712, 163] on div at bounding box center [467, 254] width 1248 height 273
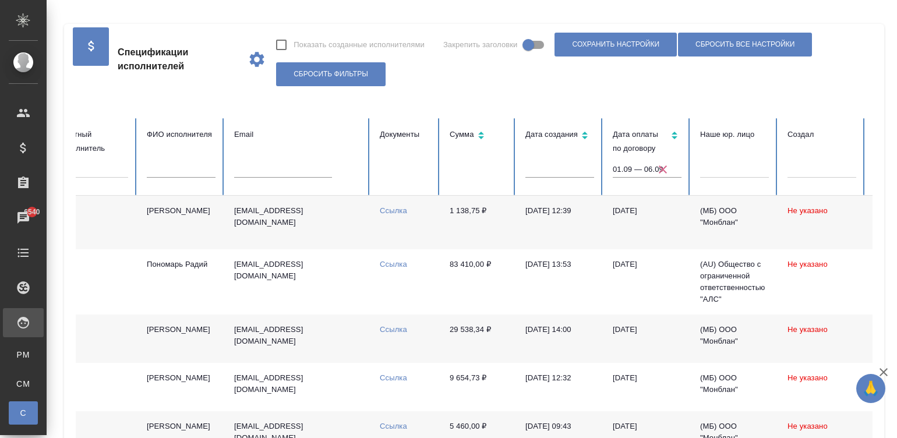
click at [736, 166] on div at bounding box center [734, 166] width 69 height 17
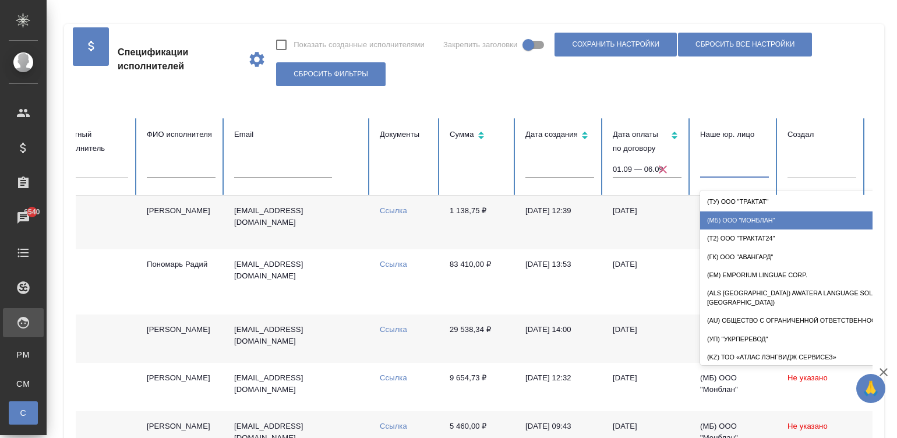
click at [778, 216] on div "(МБ) ООО "Монблан"" at bounding box center [816, 220] width 233 height 18
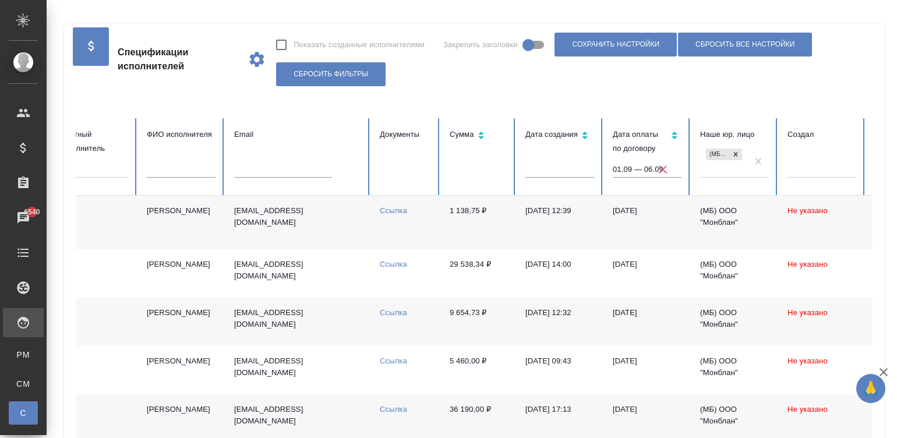
click at [549, 230] on td "08.08.2025, 12:39" at bounding box center [559, 223] width 87 height 54
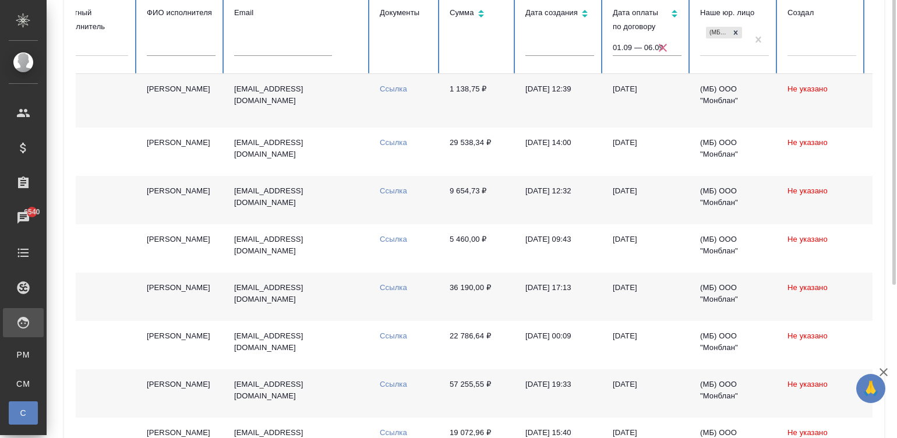
scroll to position [69, 0]
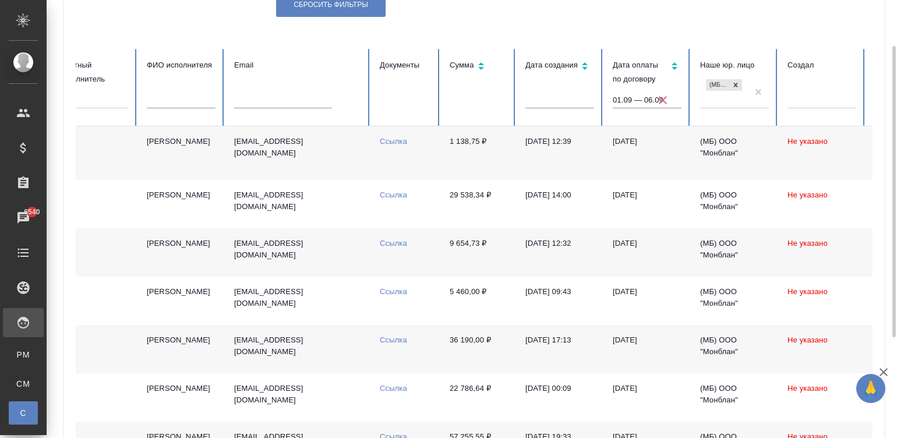
click at [323, 150] on td "t.urbanovich@mail.ru" at bounding box center [298, 153] width 146 height 54
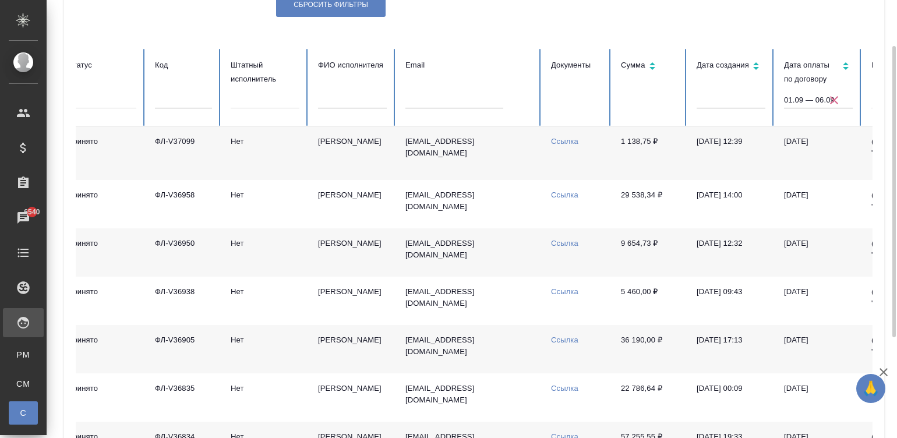
scroll to position [0, 0]
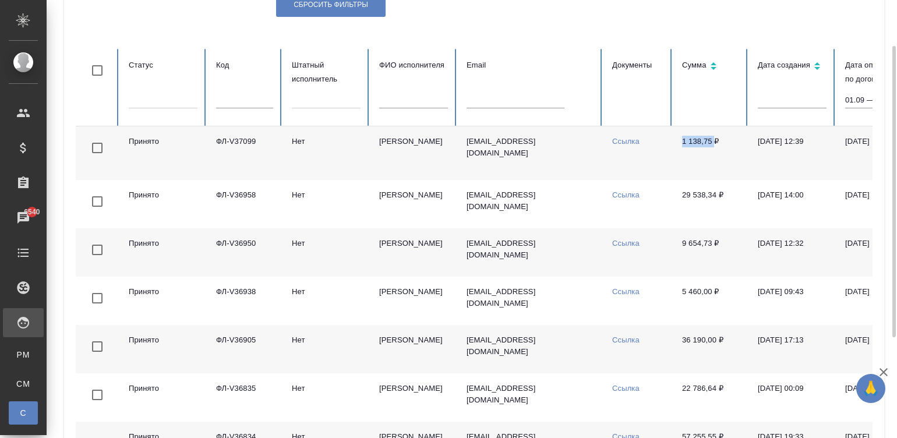
drag, startPoint x: 677, startPoint y: 142, endPoint x: 714, endPoint y: 143, distance: 36.7
click at [714, 143] on td "1 138,75 ₽" at bounding box center [711, 153] width 76 height 54
copy td "1 138,75"
click at [620, 140] on link "Ссылка" at bounding box center [625, 141] width 27 height 9
